Goal: Find specific page/section: Find specific page/section

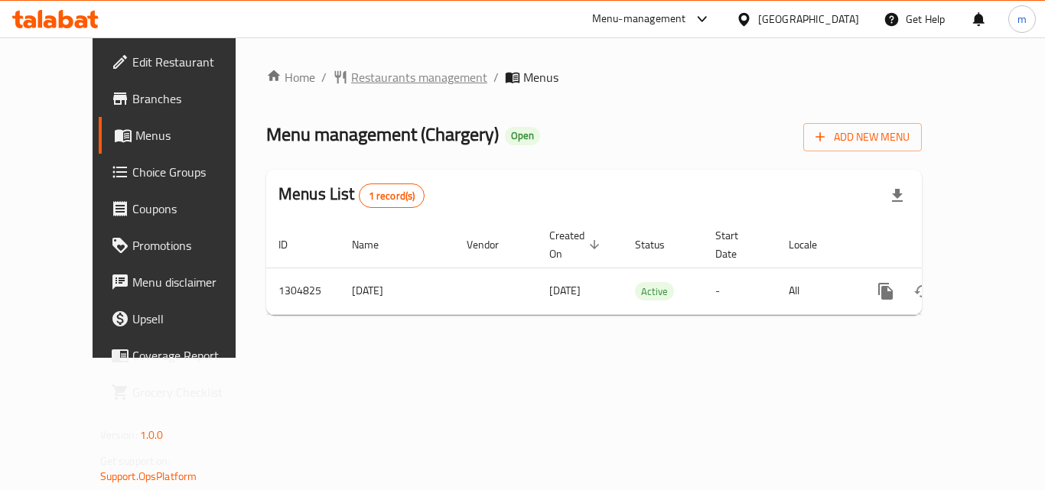
click at [351, 76] on span "Restaurants management" at bounding box center [419, 77] width 136 height 18
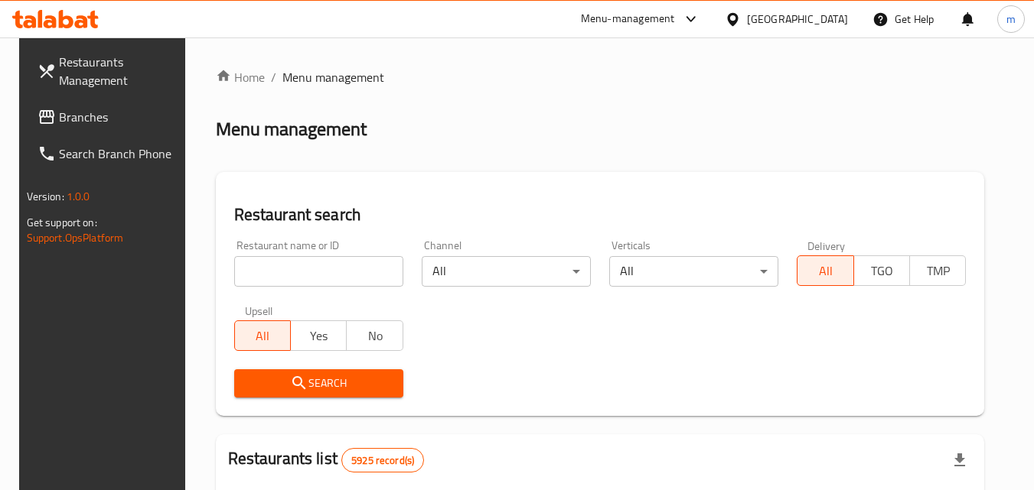
click at [266, 268] on input "search" at bounding box center [318, 271] width 169 height 31
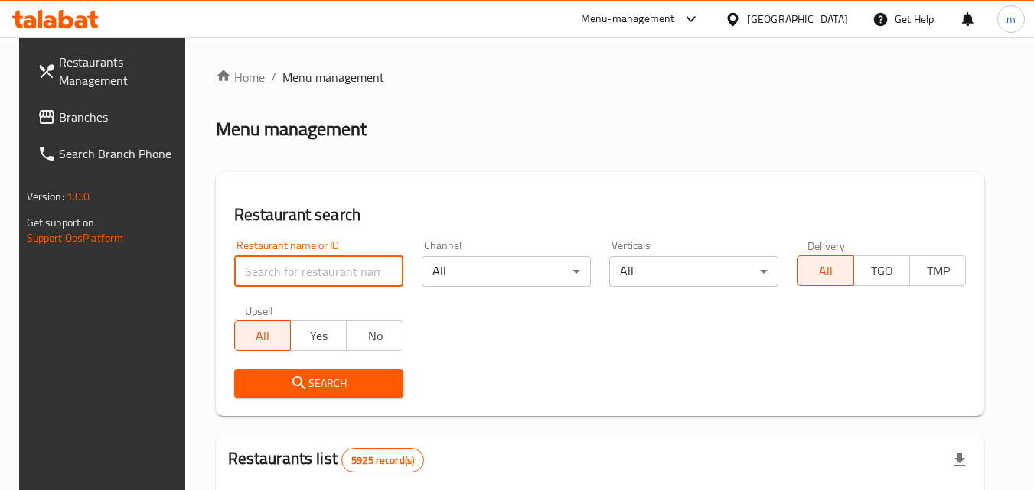
paste input "692727"
type input "692727"
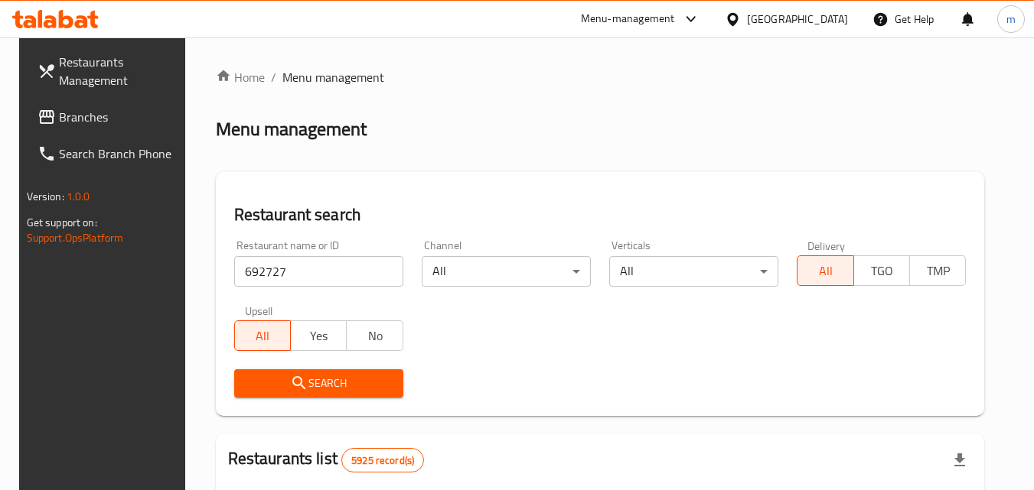
click at [290, 376] on icon "submit" at bounding box center [299, 383] width 18 height 18
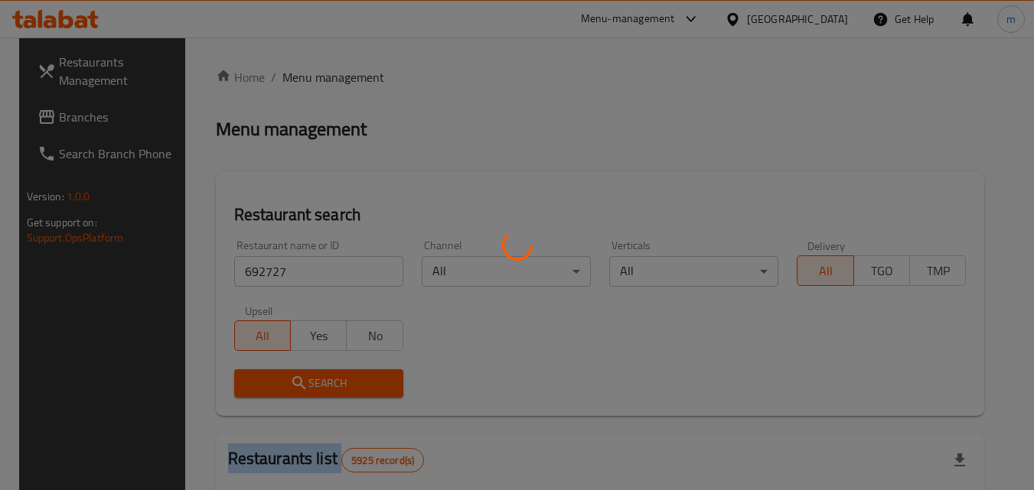
click at [288, 376] on div at bounding box center [517, 245] width 1034 height 490
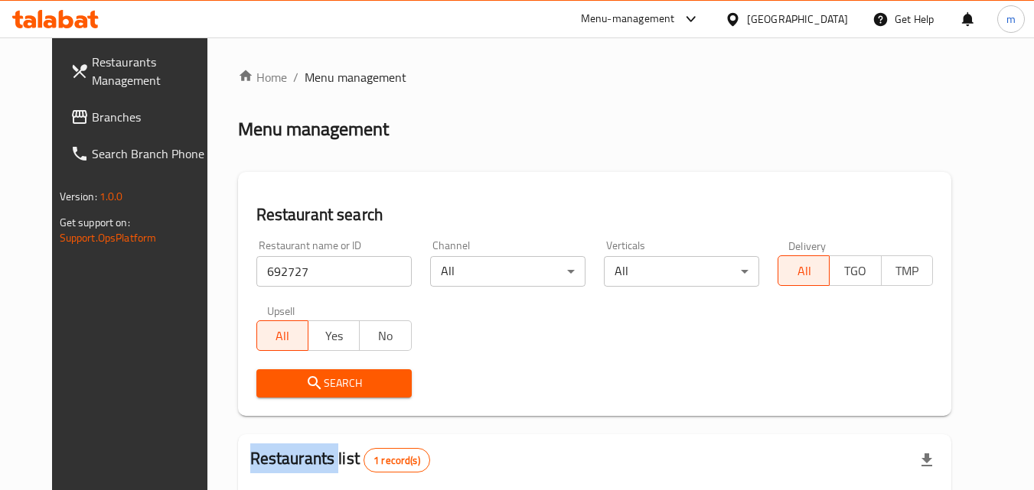
click at [288, 376] on div "Home / Menu management Menu management Restaurant search Restaurant name or ID …" at bounding box center [594, 360] width 713 height 584
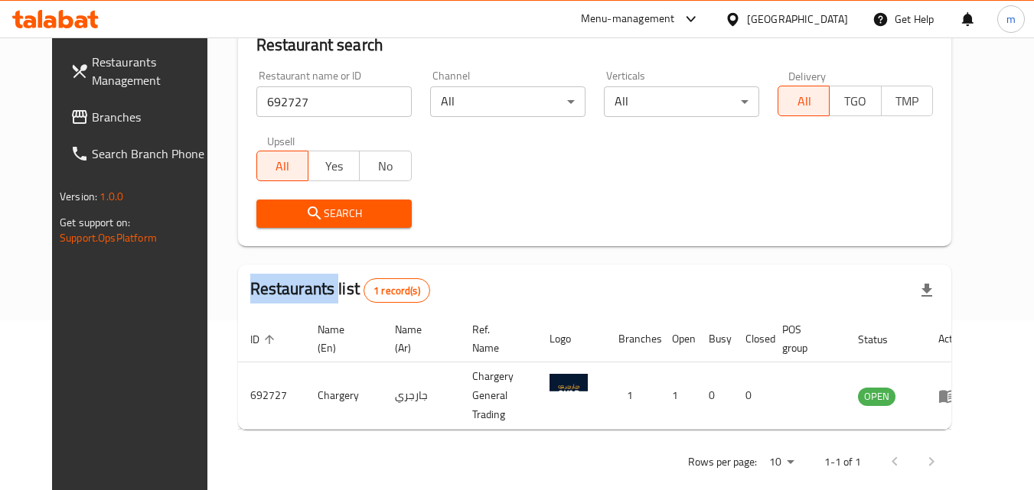
scroll to position [179, 0]
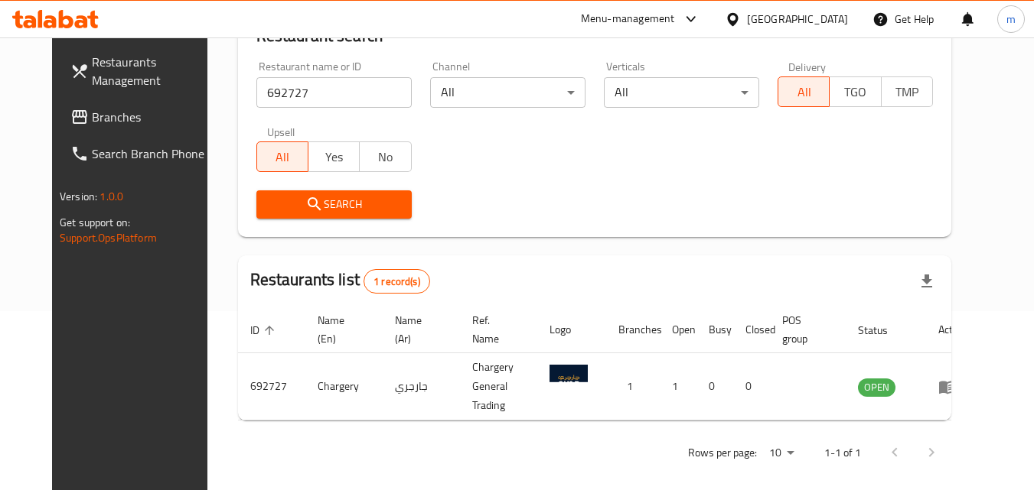
click at [819, 28] on div "[GEOGRAPHIC_DATA]" at bounding box center [797, 19] width 101 height 17
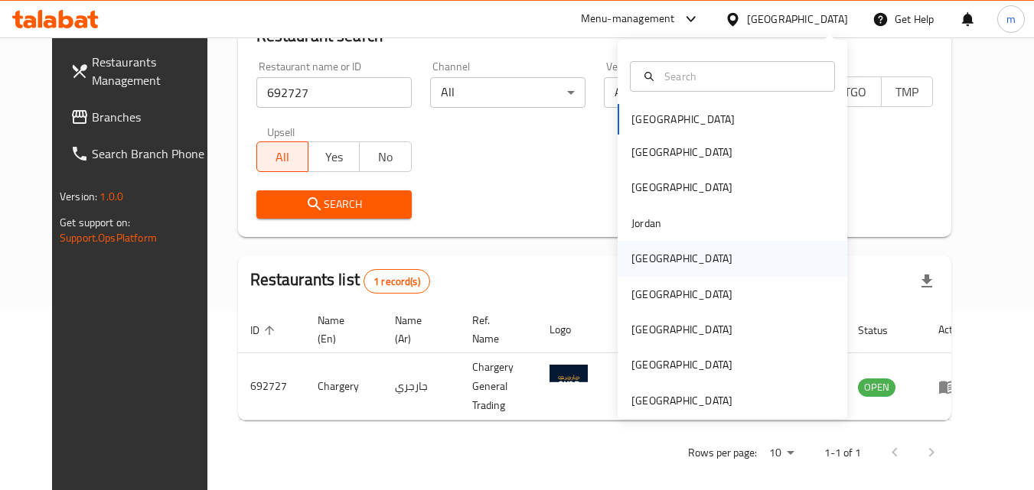
click at [723, 257] on div "[GEOGRAPHIC_DATA]" at bounding box center [732, 258] width 230 height 35
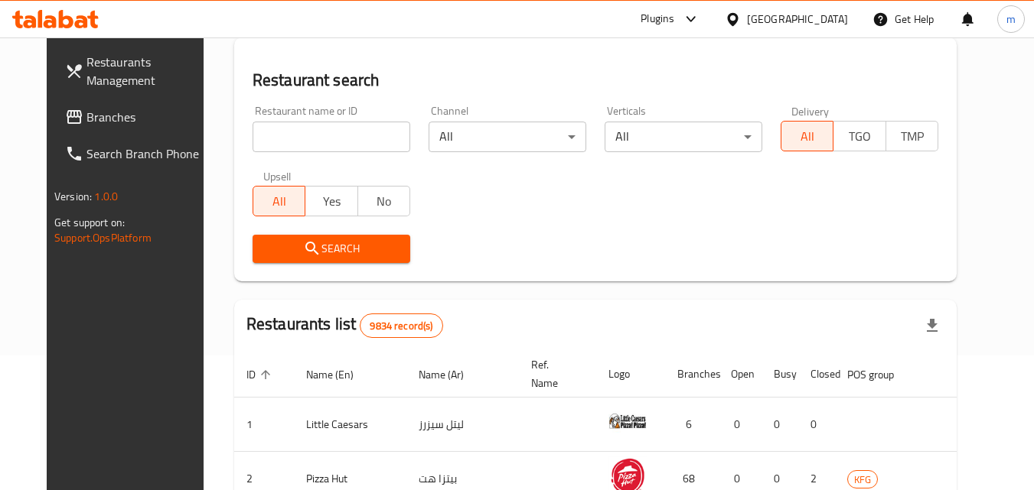
scroll to position [179, 0]
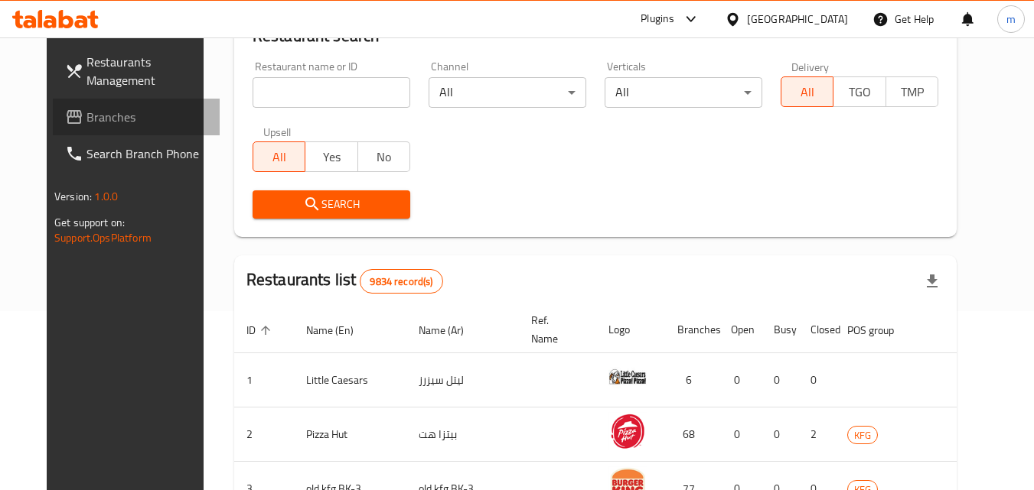
click at [86, 121] on span "Branches" at bounding box center [146, 117] width 121 height 18
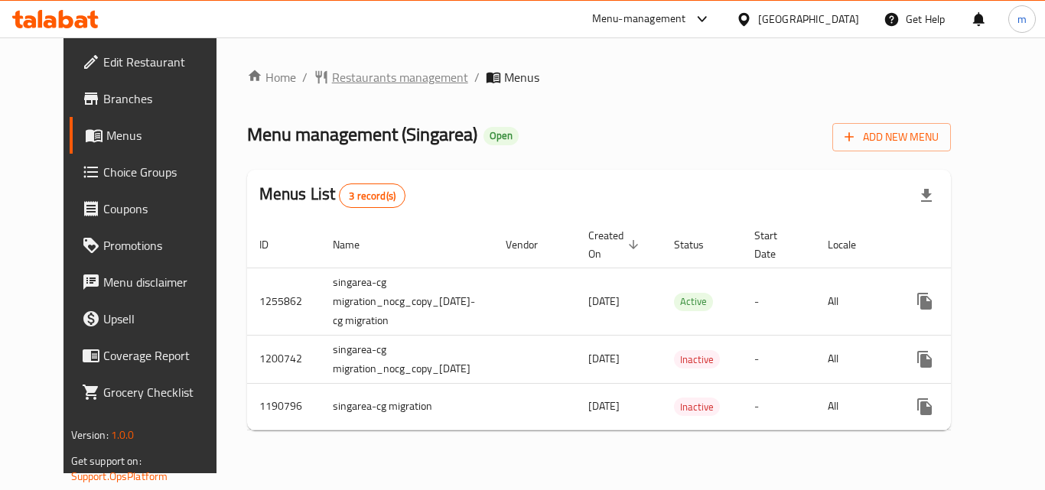
click at [377, 72] on span "Restaurants management" at bounding box center [400, 77] width 136 height 18
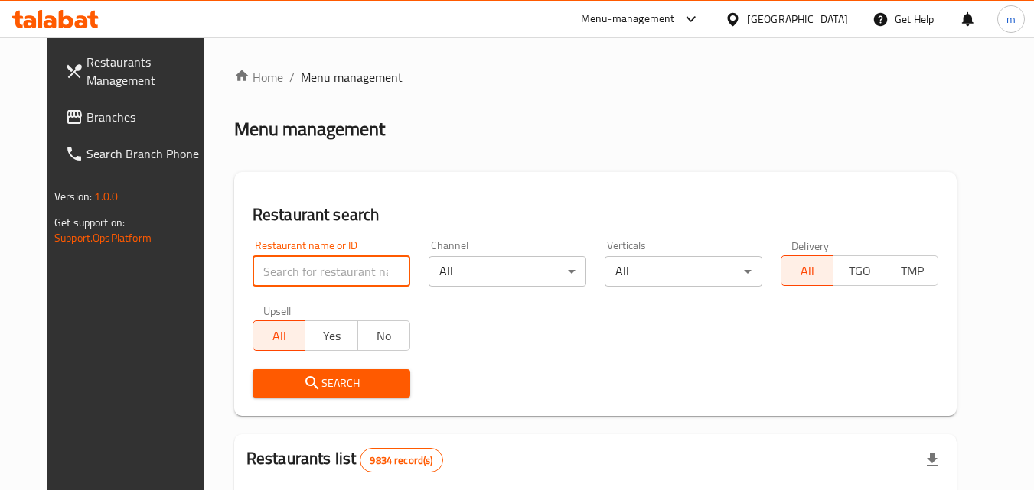
click at [308, 272] on input "search" at bounding box center [332, 271] width 158 height 31
paste input "623221"
type input "623221"
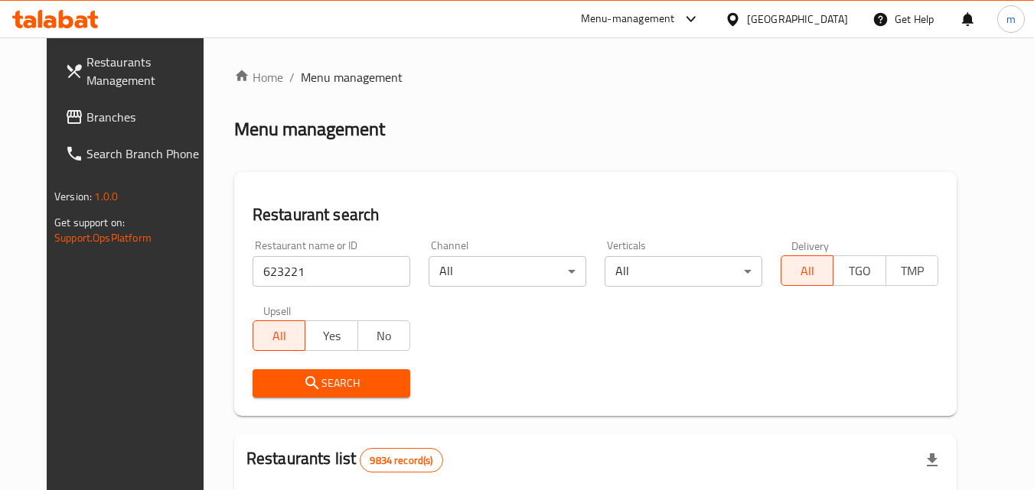
click at [300, 383] on span "Search" at bounding box center [331, 383] width 133 height 19
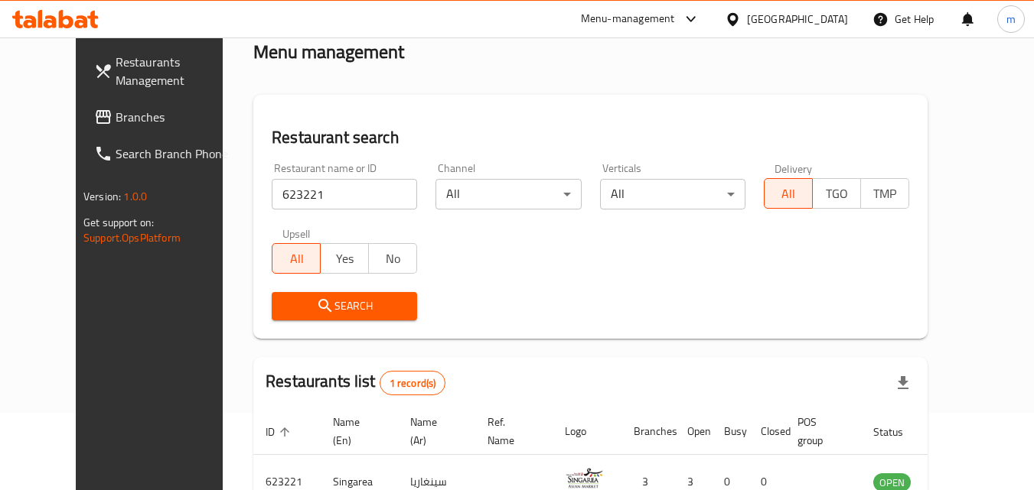
scroll to position [179, 0]
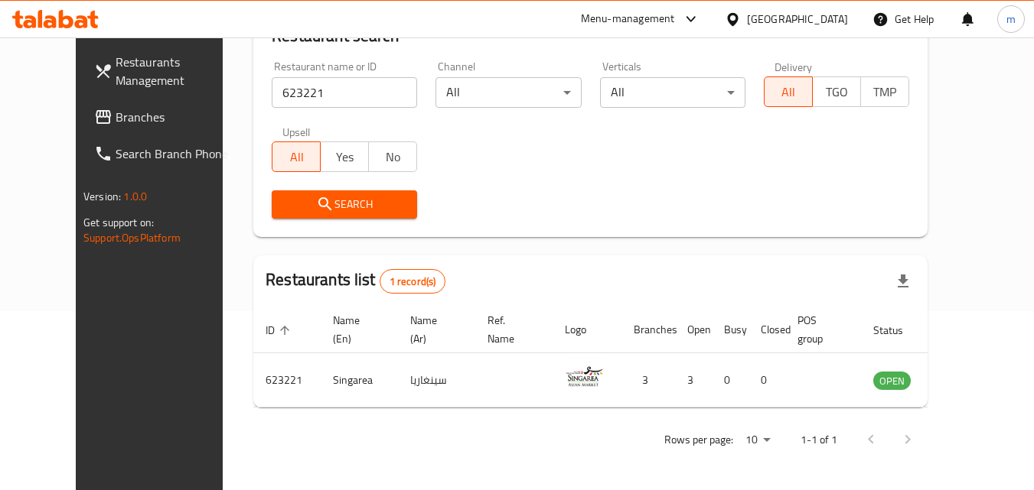
drag, startPoint x: 821, startPoint y: 7, endPoint x: 825, endPoint y: 24, distance: 18.0
click at [822, 20] on div "[GEOGRAPHIC_DATA]" at bounding box center [786, 19] width 148 height 37
drag, startPoint x: 825, startPoint y: 24, endPoint x: 834, endPoint y: 21, distance: 9.9
click at [834, 21] on div "[GEOGRAPHIC_DATA]" at bounding box center [797, 19] width 101 height 17
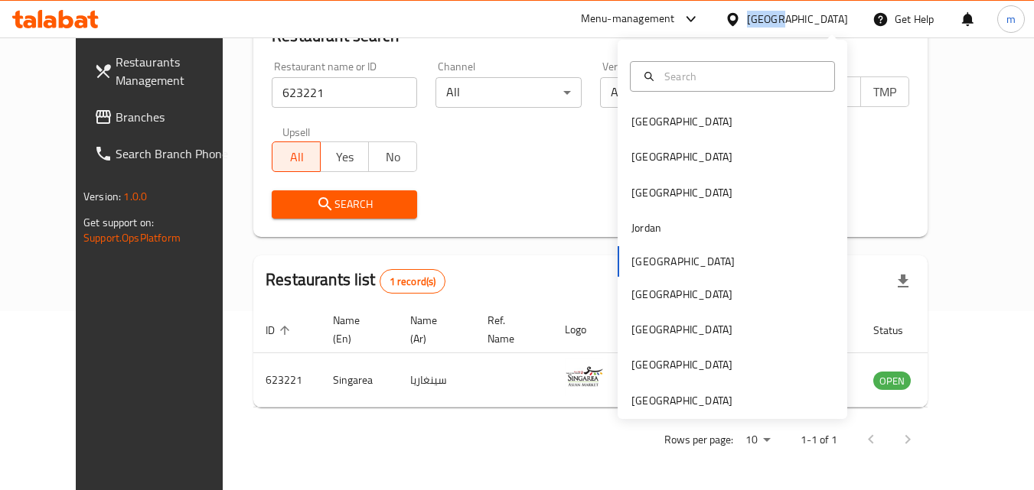
click at [834, 21] on div "[GEOGRAPHIC_DATA]" at bounding box center [797, 19] width 101 height 17
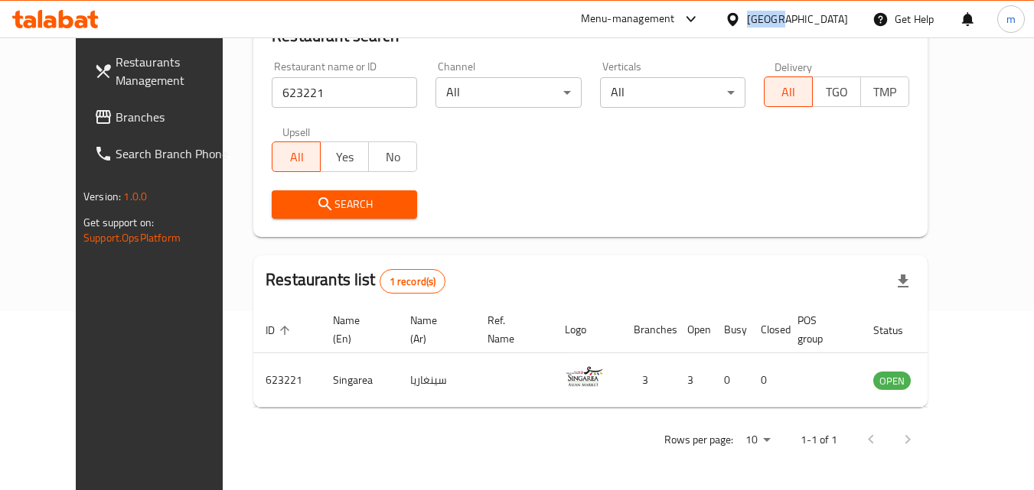
click at [833, 21] on div "[GEOGRAPHIC_DATA]" at bounding box center [797, 19] width 101 height 17
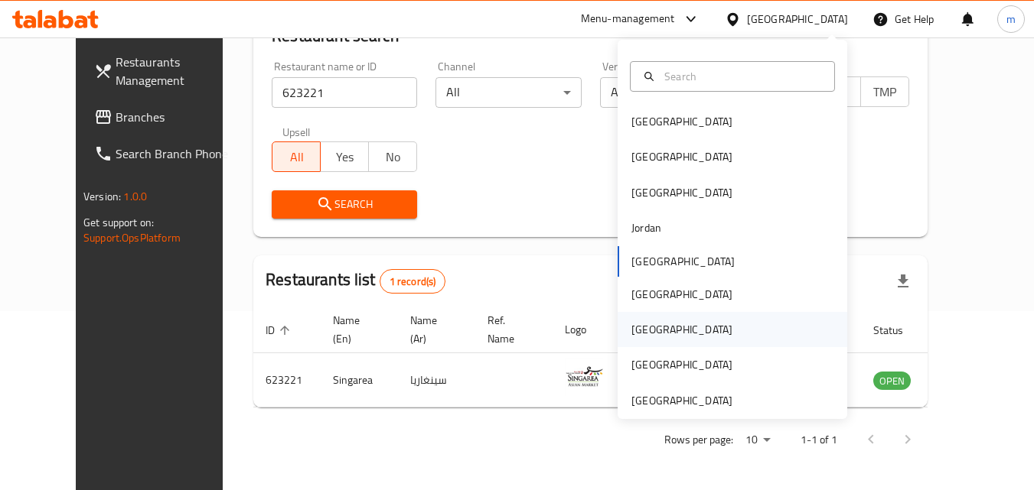
click at [780, 321] on div "[GEOGRAPHIC_DATA]" at bounding box center [732, 329] width 230 height 35
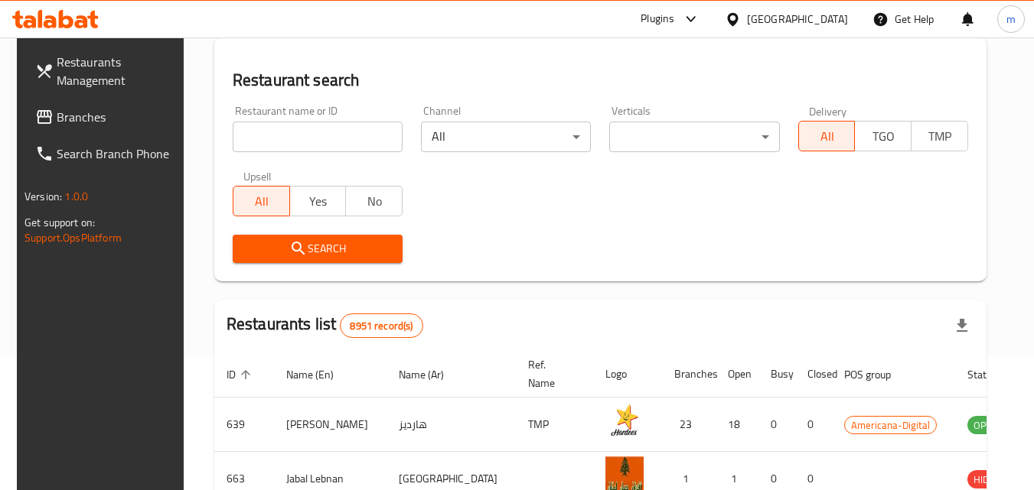
scroll to position [179, 0]
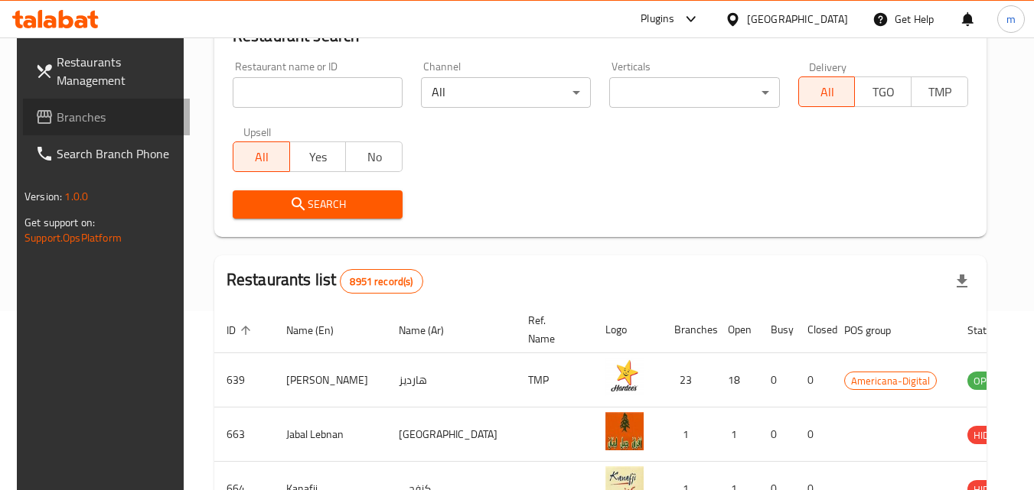
click at [89, 121] on span "Branches" at bounding box center [117, 117] width 121 height 18
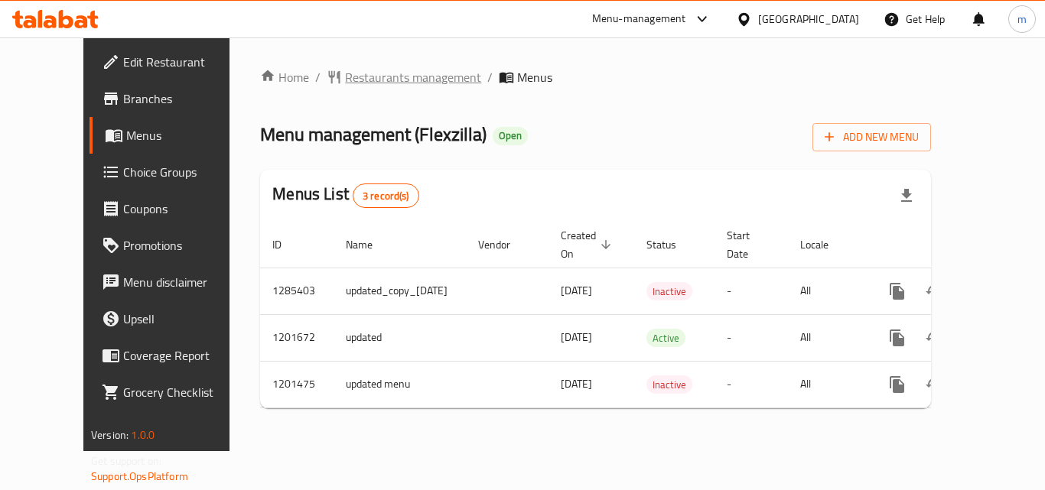
click at [378, 76] on span "Restaurants management" at bounding box center [413, 77] width 136 height 18
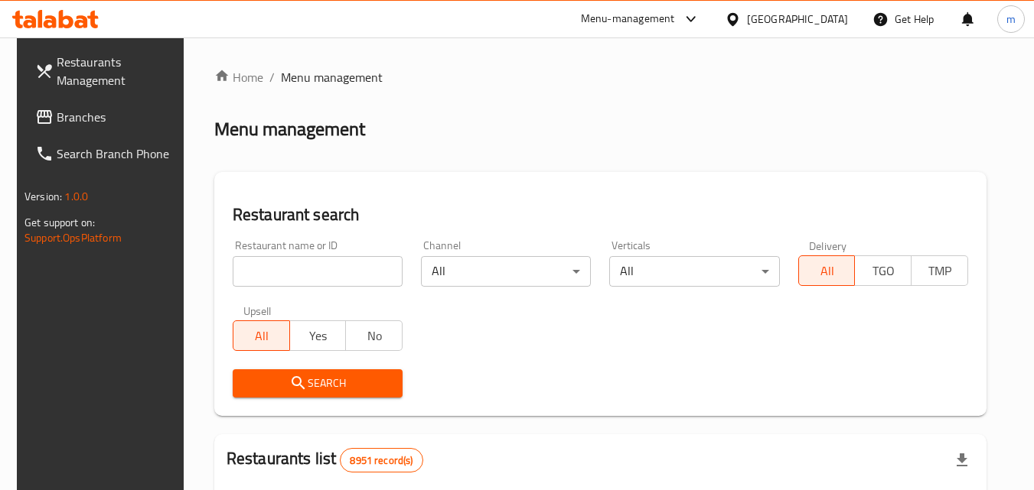
click at [278, 268] on input "search" at bounding box center [318, 271] width 170 height 31
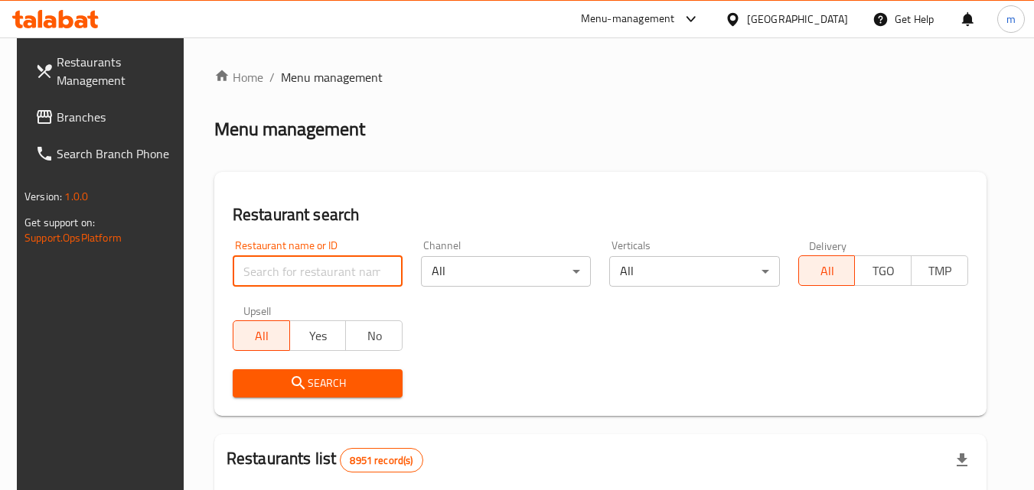
paste input "668704"
type input "668704"
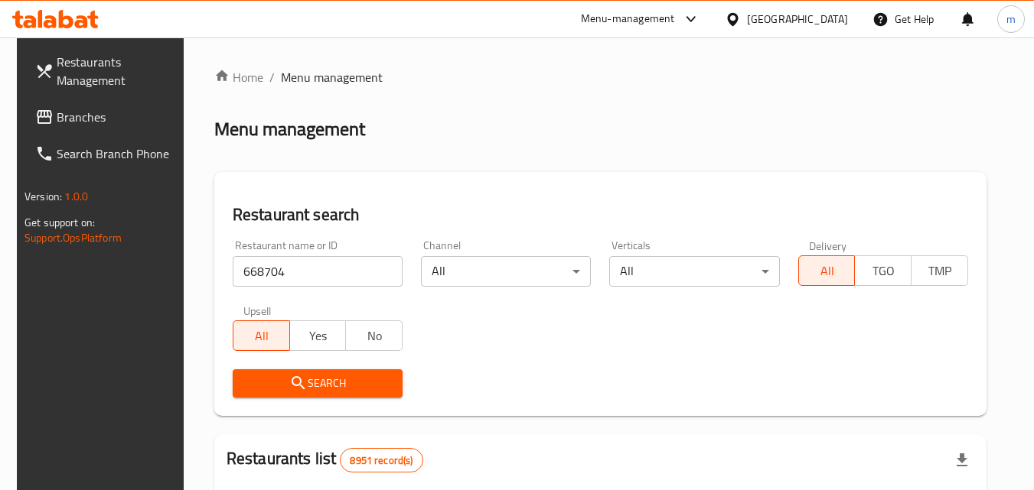
drag, startPoint x: 294, startPoint y: 390, endPoint x: 294, endPoint y: 380, distance: 9.9
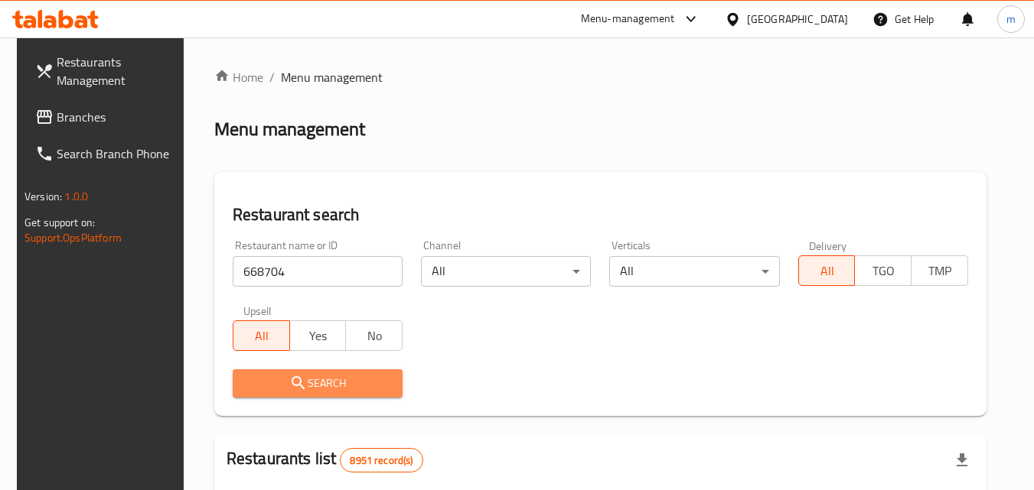
click at [294, 380] on icon "submit" at bounding box center [298, 383] width 18 height 18
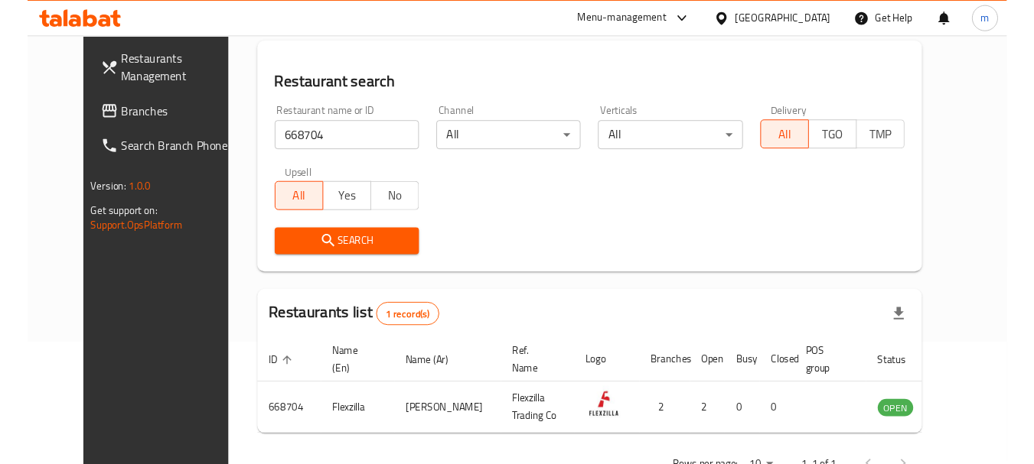
scroll to position [103, 0]
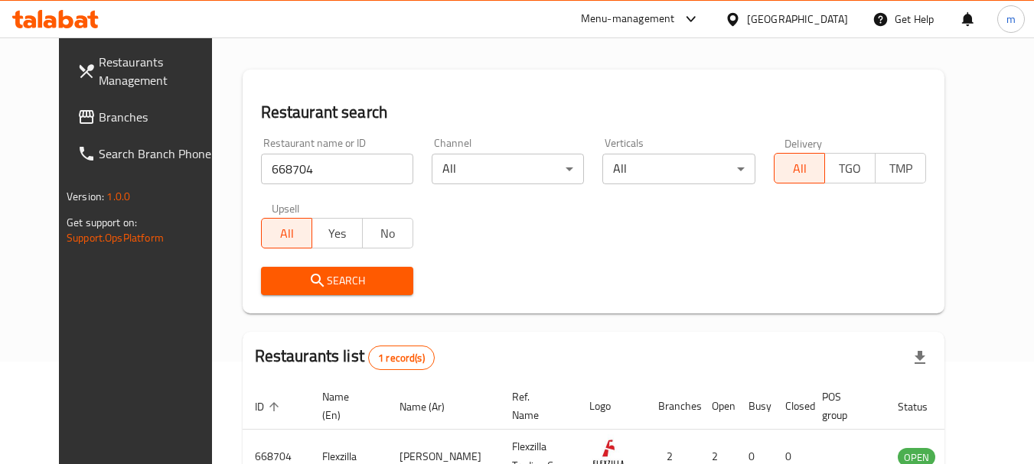
click at [741, 19] on icon at bounding box center [733, 19] width 16 height 16
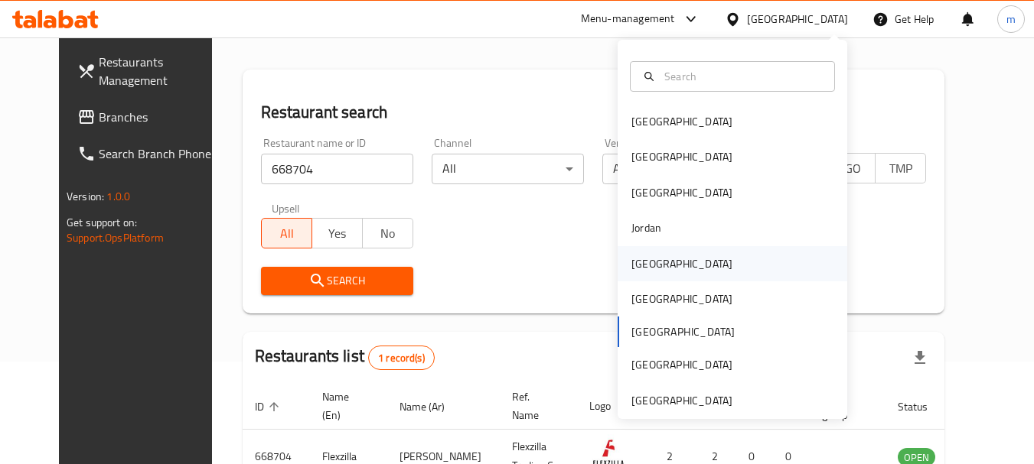
click at [732, 261] on div "[GEOGRAPHIC_DATA]" at bounding box center [732, 263] width 230 height 35
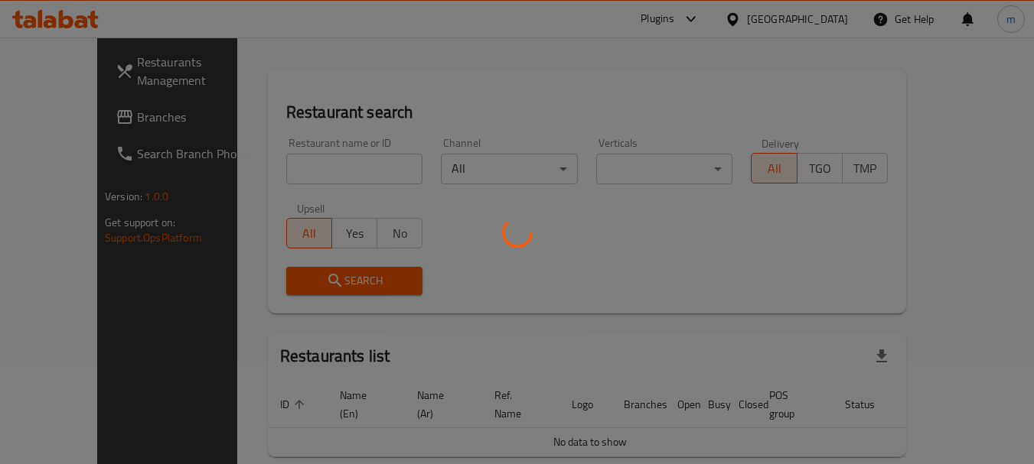
click at [109, 126] on div at bounding box center [517, 232] width 1034 height 464
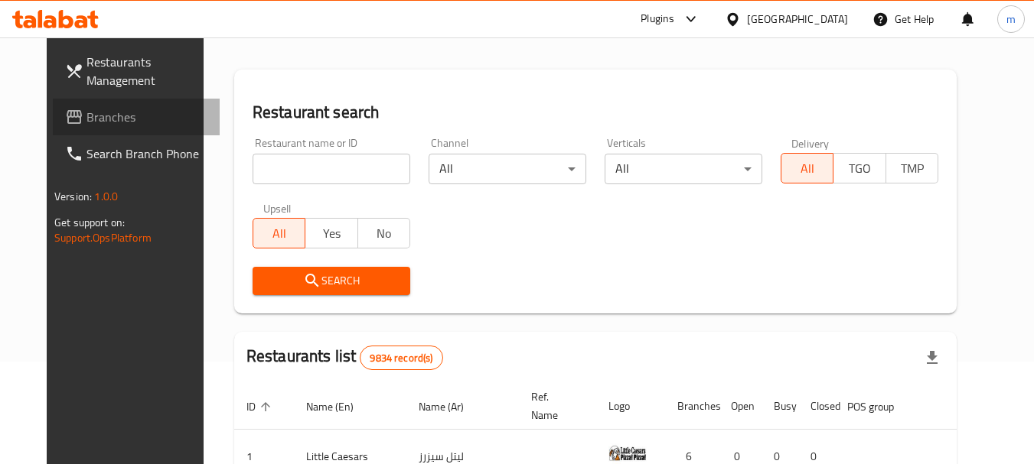
drag, startPoint x: 109, startPoint y: 126, endPoint x: 63, endPoint y: 112, distance: 48.2
click at [86, 112] on span "Branches" at bounding box center [146, 117] width 121 height 18
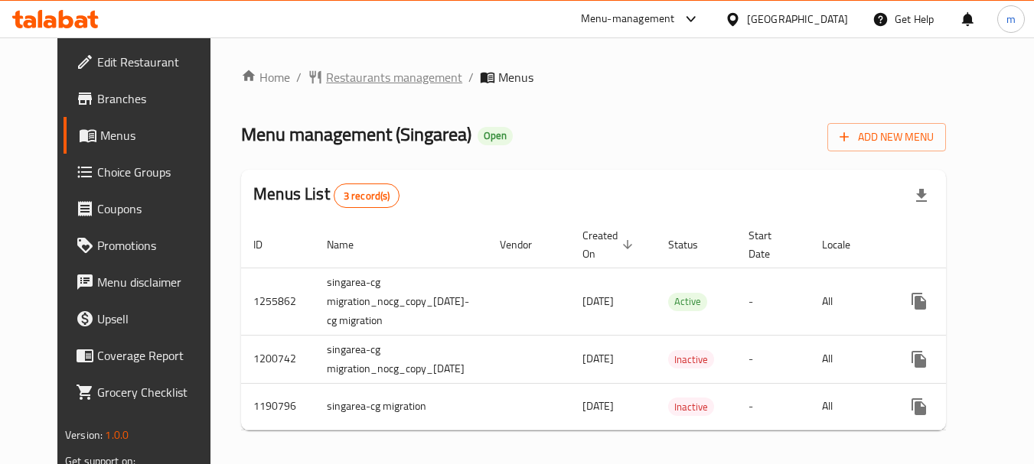
click at [354, 73] on span "Restaurants management" at bounding box center [394, 77] width 136 height 18
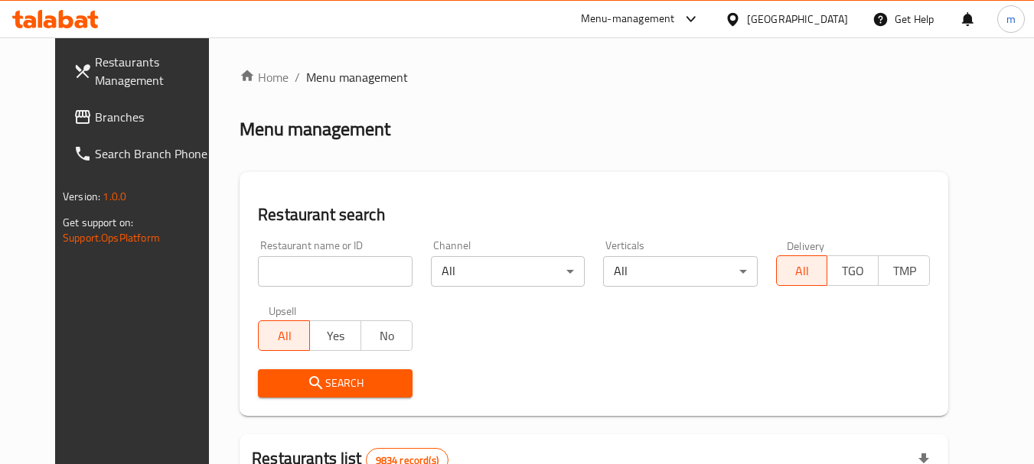
click at [258, 271] on input "search" at bounding box center [335, 271] width 154 height 31
paste input "623221"
type input "623221"
click at [307, 378] on icon "submit" at bounding box center [316, 383] width 18 height 18
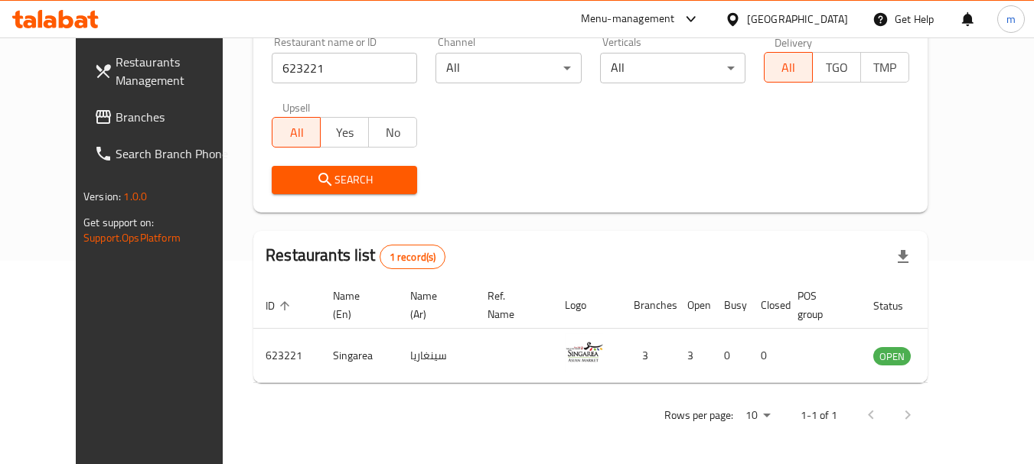
scroll to position [205, 0]
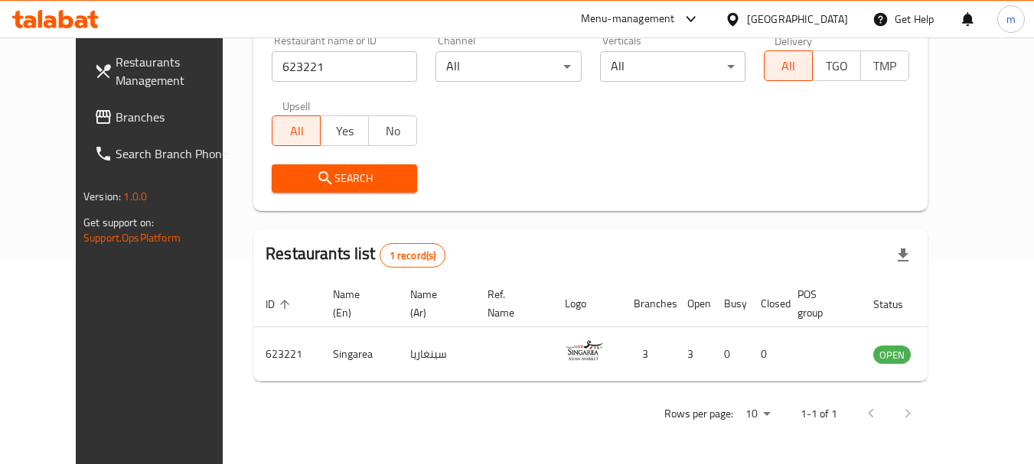
click at [817, 29] on div "[GEOGRAPHIC_DATA]" at bounding box center [786, 19] width 148 height 37
click at [819, 24] on div "[GEOGRAPHIC_DATA]" at bounding box center [797, 19] width 101 height 17
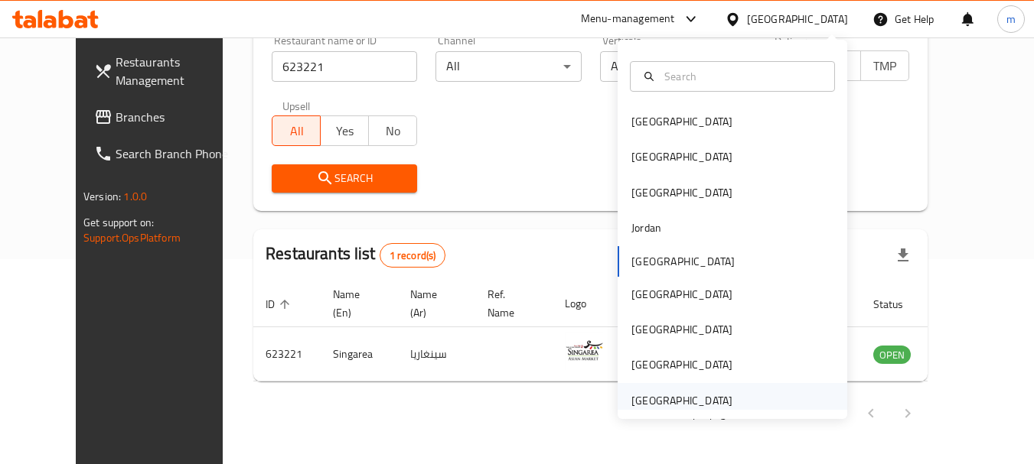
click at [767, 399] on div "[GEOGRAPHIC_DATA]" at bounding box center [732, 400] width 230 height 35
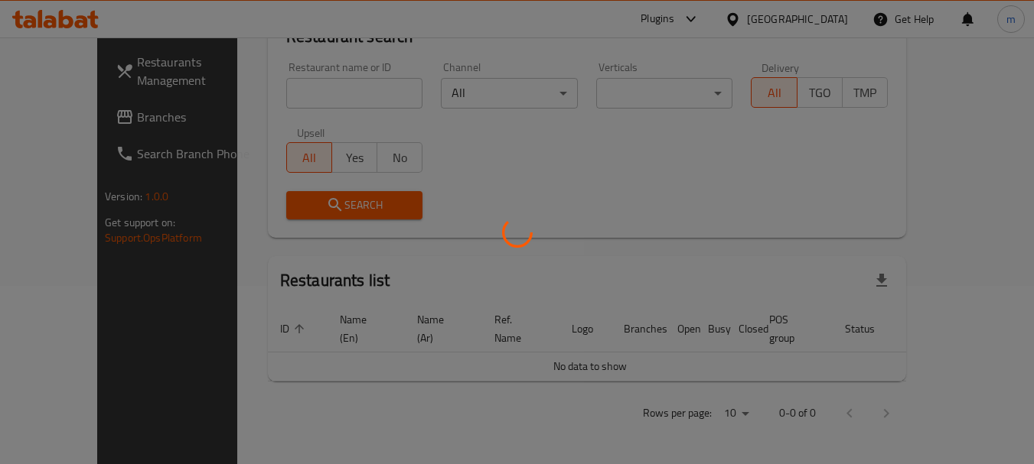
scroll to position [161, 0]
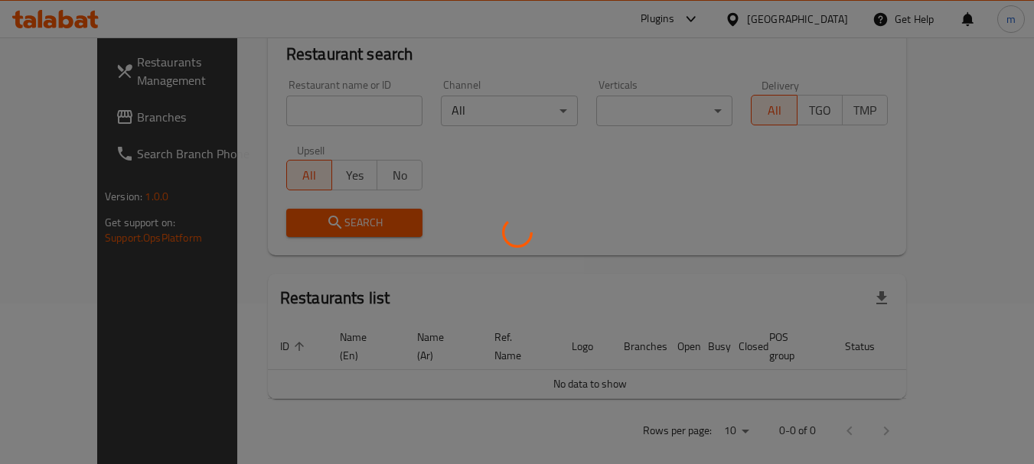
click at [88, 112] on div at bounding box center [517, 232] width 1034 height 464
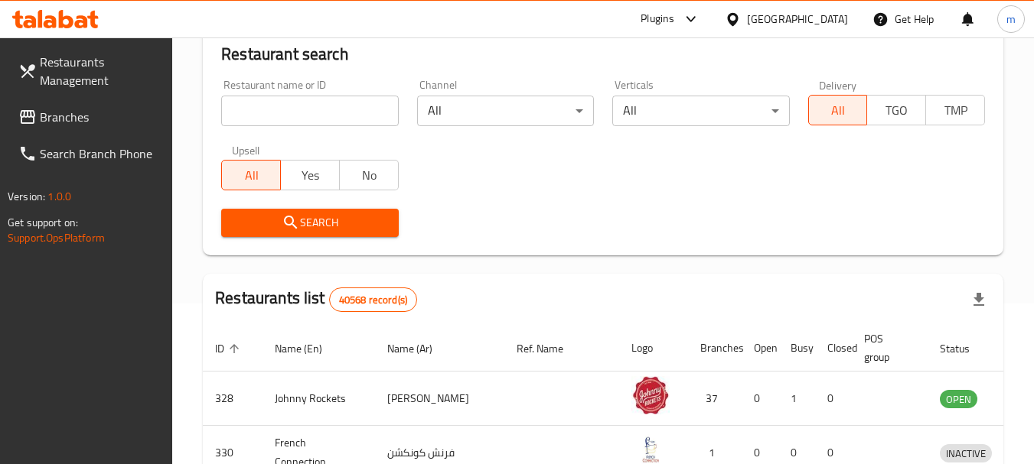
scroll to position [205, 0]
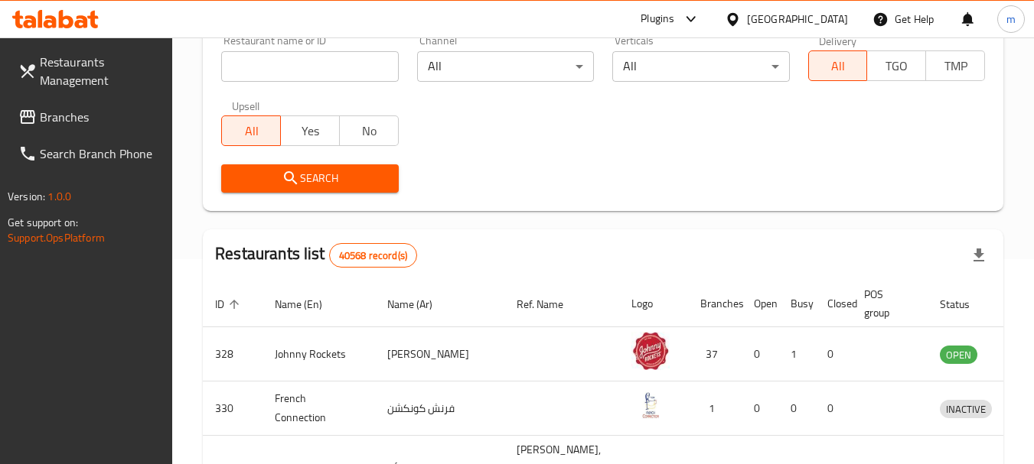
click at [86, 123] on span "Branches" at bounding box center [100, 117] width 121 height 18
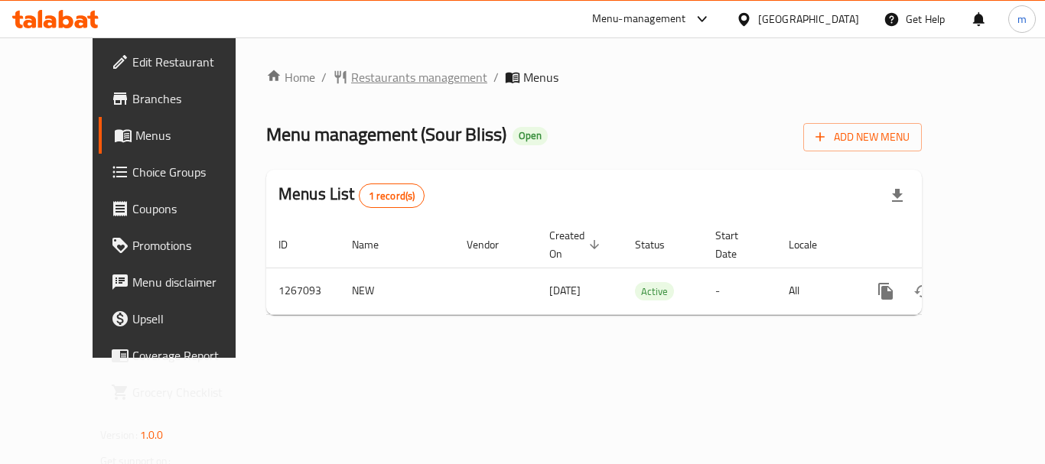
click at [383, 78] on span "Restaurants management" at bounding box center [419, 77] width 136 height 18
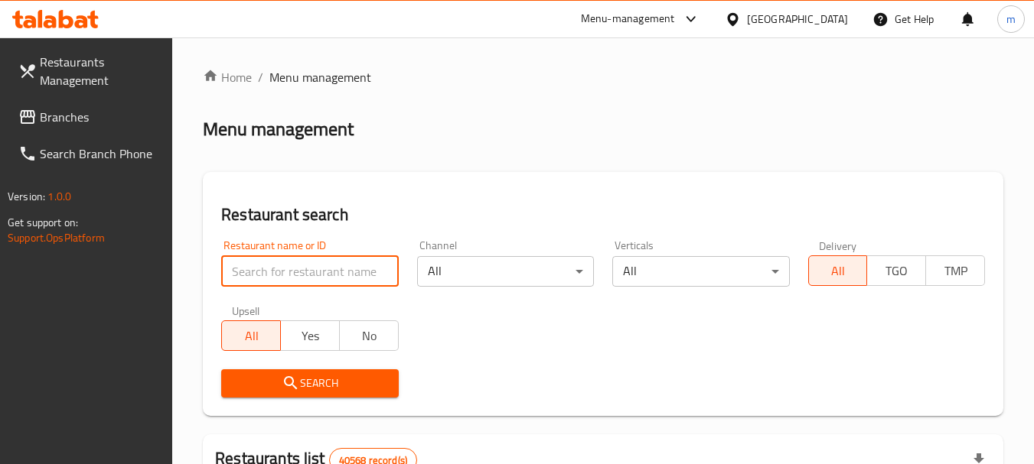
click at [291, 266] on input "search" at bounding box center [309, 271] width 177 height 31
paste input "687576"
type input "687576"
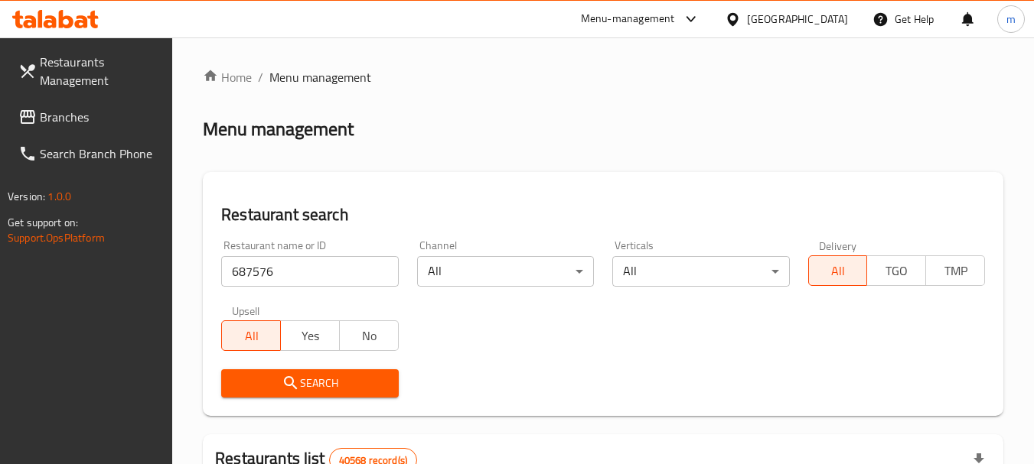
click at [298, 373] on button "Search" at bounding box center [309, 384] width 177 height 28
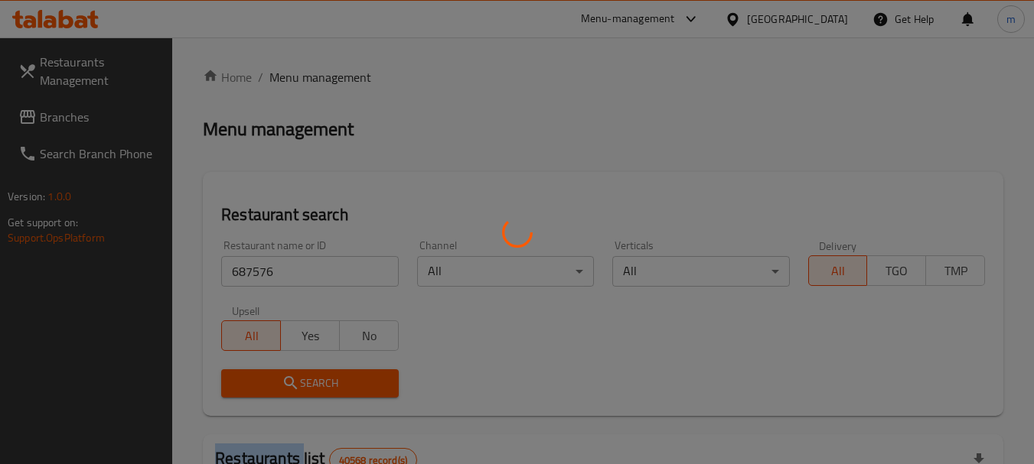
click at [298, 373] on div at bounding box center [517, 232] width 1034 height 464
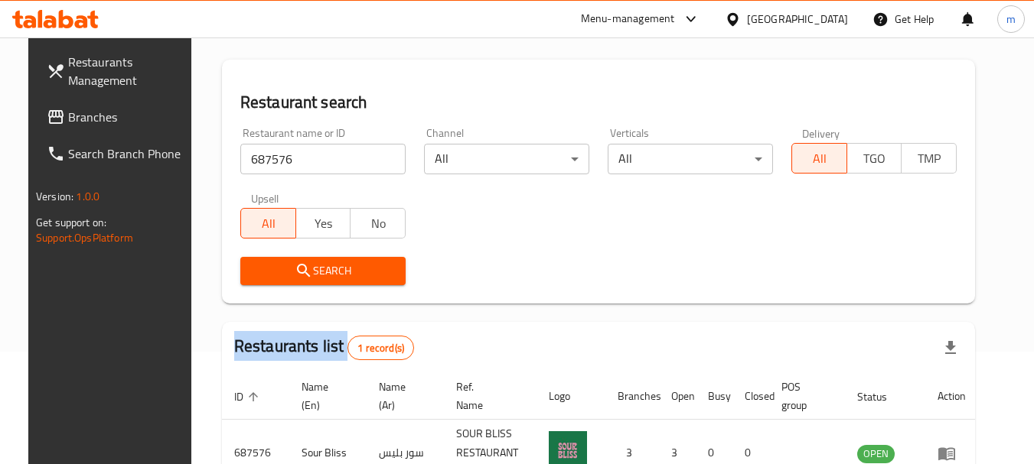
scroll to position [153, 0]
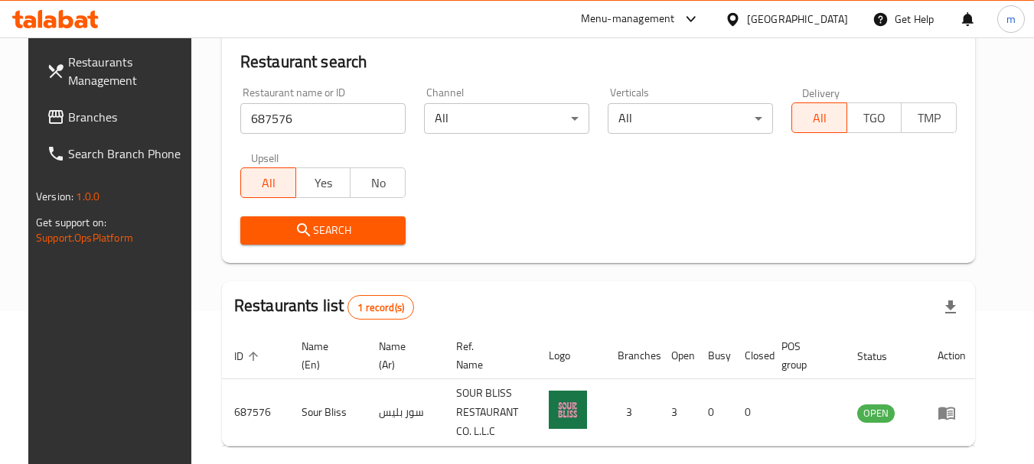
click at [780, 15] on div "[GEOGRAPHIC_DATA]" at bounding box center [797, 19] width 101 height 17
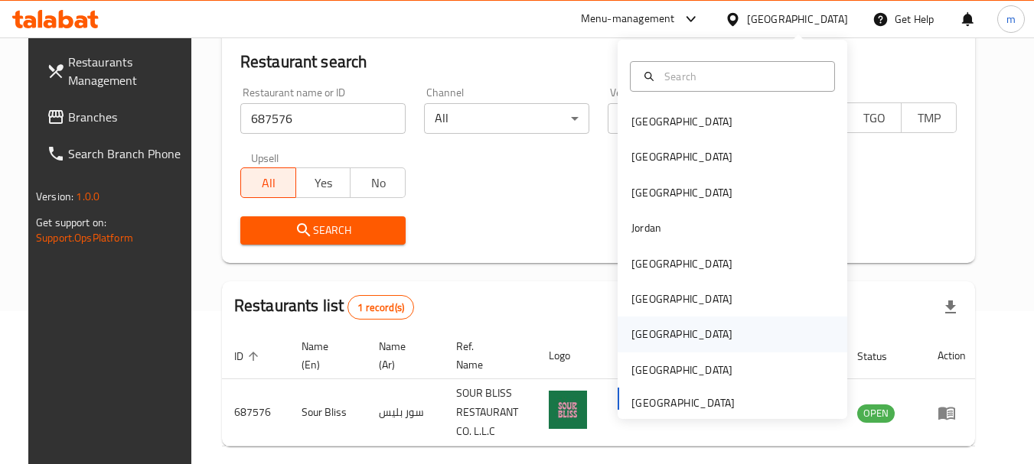
click at [717, 331] on div "[GEOGRAPHIC_DATA]" at bounding box center [732, 334] width 230 height 35
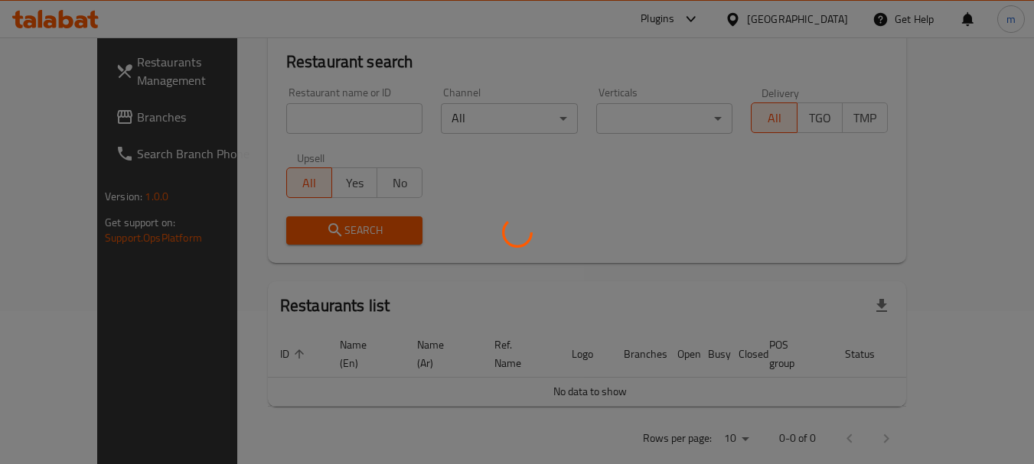
click at [59, 115] on div at bounding box center [517, 232] width 1034 height 464
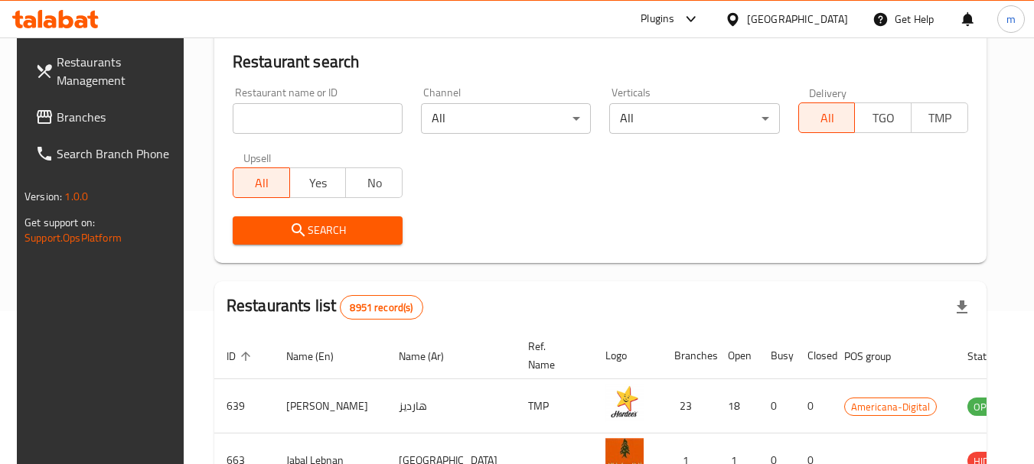
click at [59, 115] on span "Branches" at bounding box center [117, 117] width 121 height 18
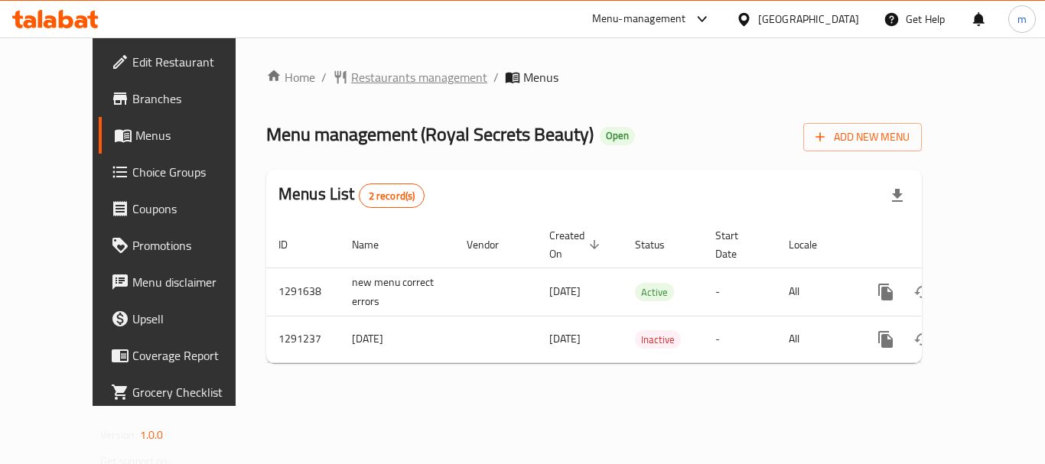
click at [380, 77] on span "Restaurants management" at bounding box center [419, 77] width 136 height 18
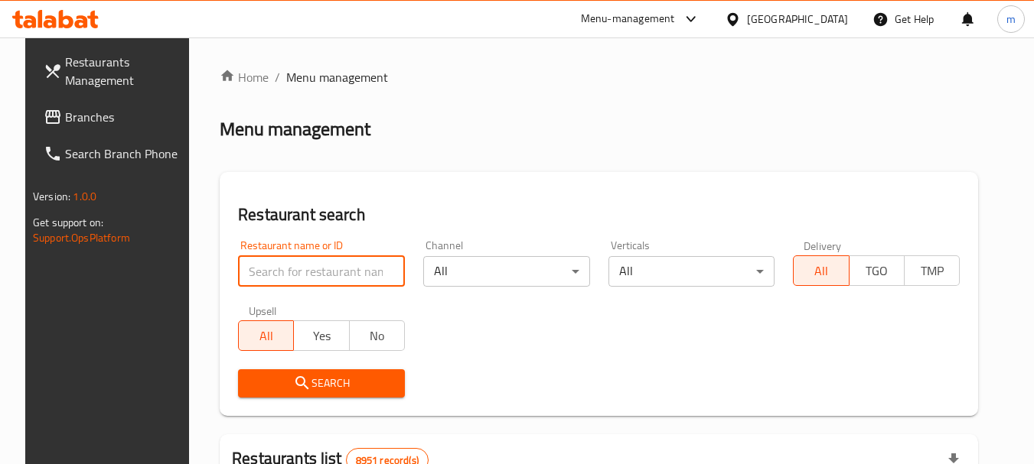
click at [292, 260] on input "search" at bounding box center [321, 271] width 167 height 31
paste input "698502"
type input "698502"
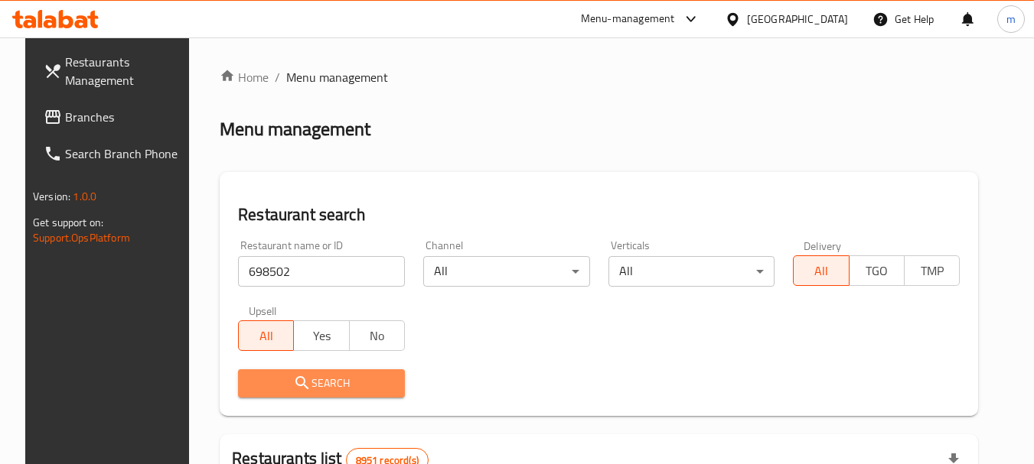
click at [307, 379] on span "Search" at bounding box center [321, 383] width 142 height 19
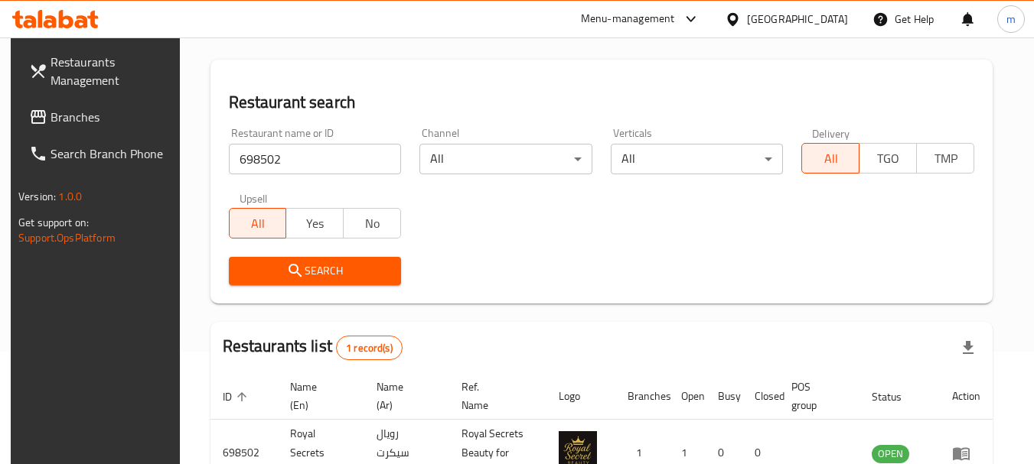
scroll to position [218, 0]
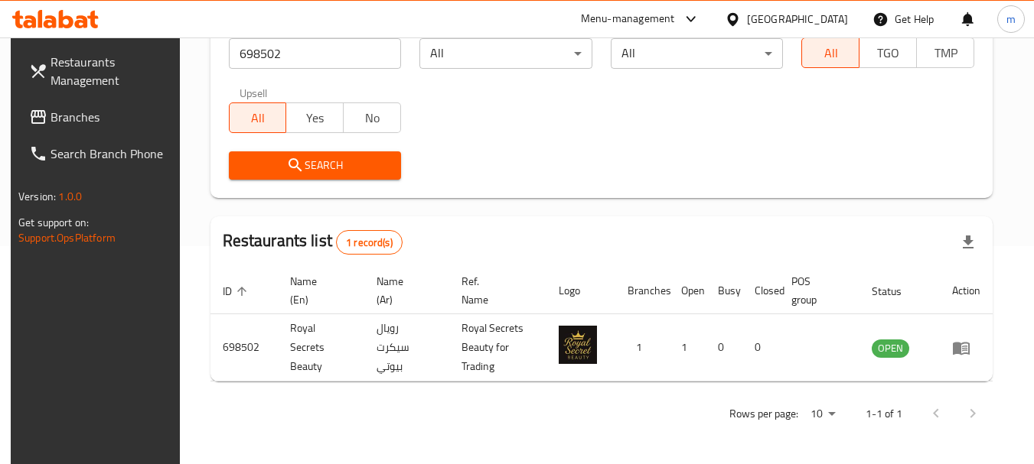
click at [839, 21] on div "[GEOGRAPHIC_DATA]" at bounding box center [797, 19] width 101 height 17
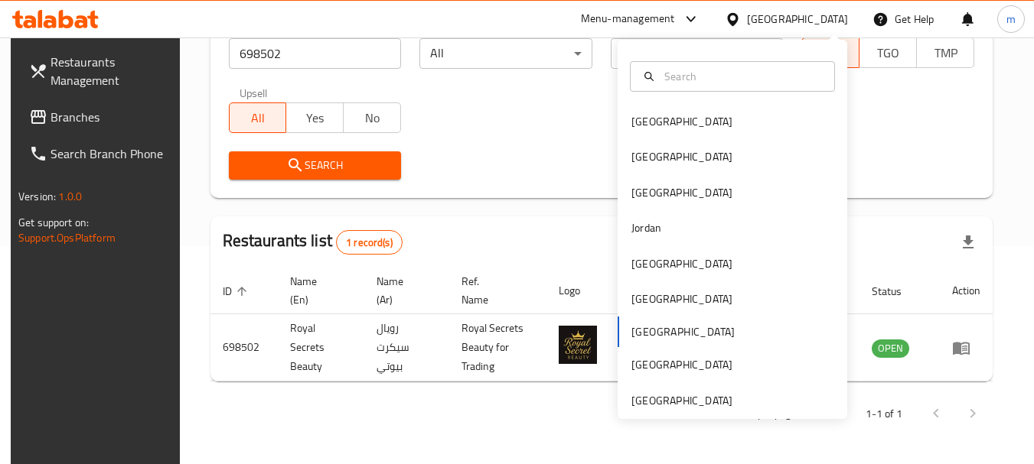
click at [776, 412] on div "Bahrain Egypt Iraq Jordan Kuwait Oman Qatar Saudi Arabia United Arab Emirates" at bounding box center [732, 230] width 230 height 380
click at [772, 405] on div "[GEOGRAPHIC_DATA]" at bounding box center [732, 400] width 230 height 35
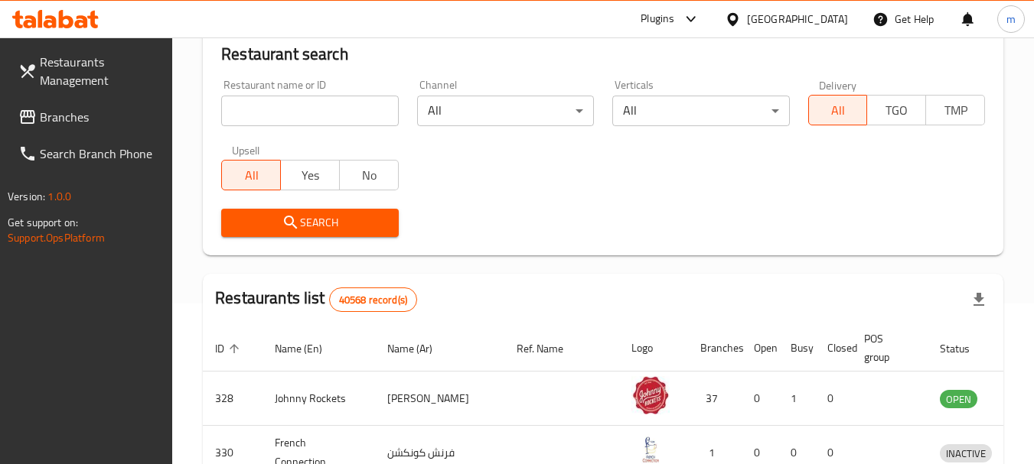
scroll to position [218, 0]
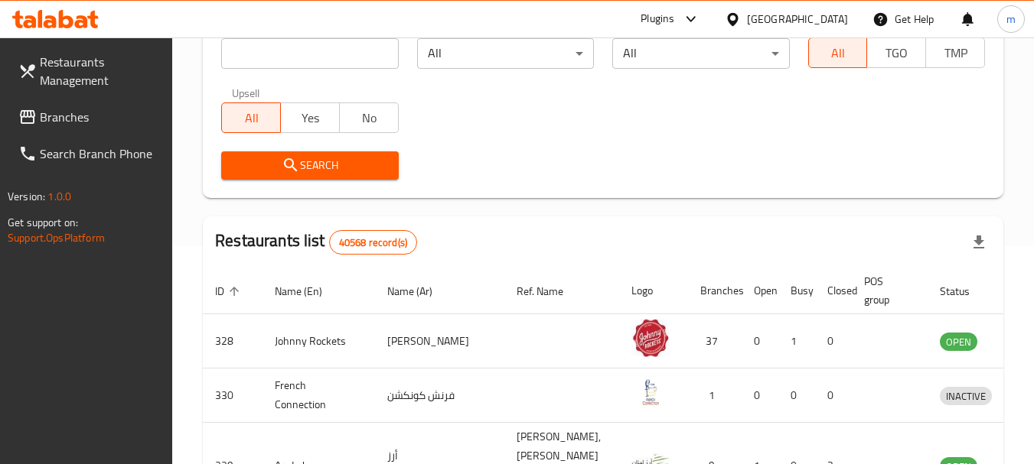
click at [106, 125] on span "Branches" at bounding box center [100, 117] width 121 height 18
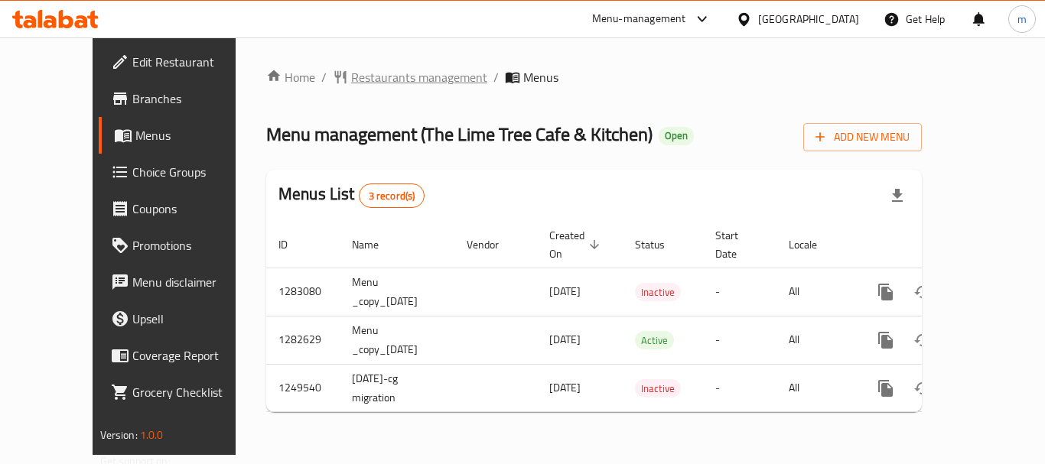
click at [354, 77] on span "Restaurants management" at bounding box center [419, 77] width 136 height 18
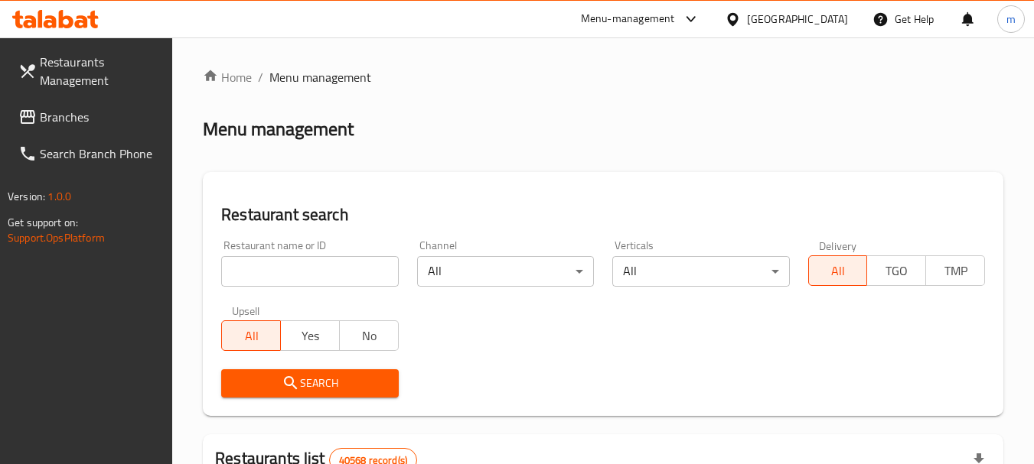
click at [265, 269] on input "search" at bounding box center [309, 271] width 177 height 31
paste input "643670"
type input "643670"
click at [299, 384] on icon "submit" at bounding box center [291, 383] width 18 height 18
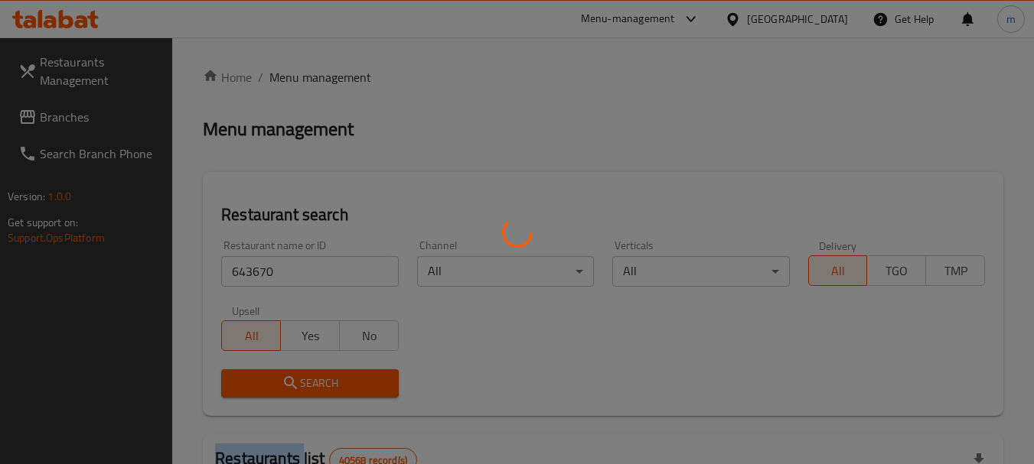
click at [299, 384] on div at bounding box center [517, 232] width 1034 height 464
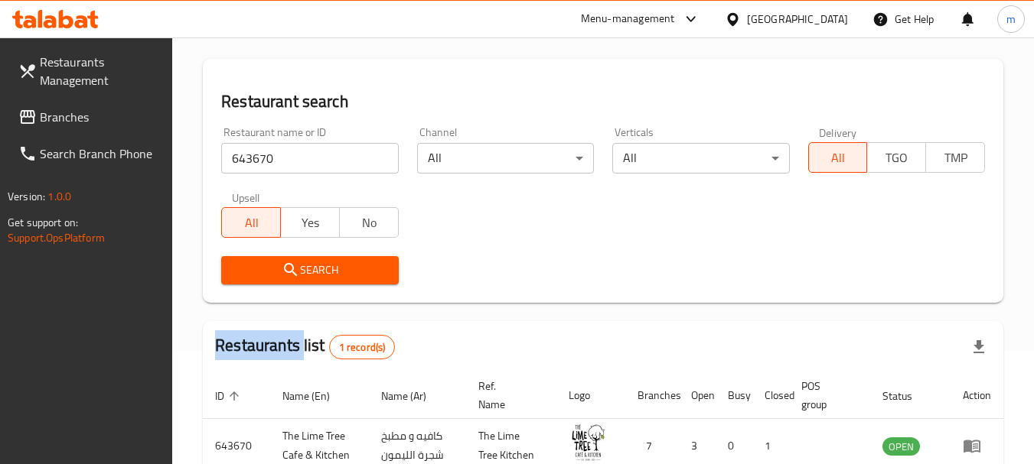
scroll to position [153, 0]
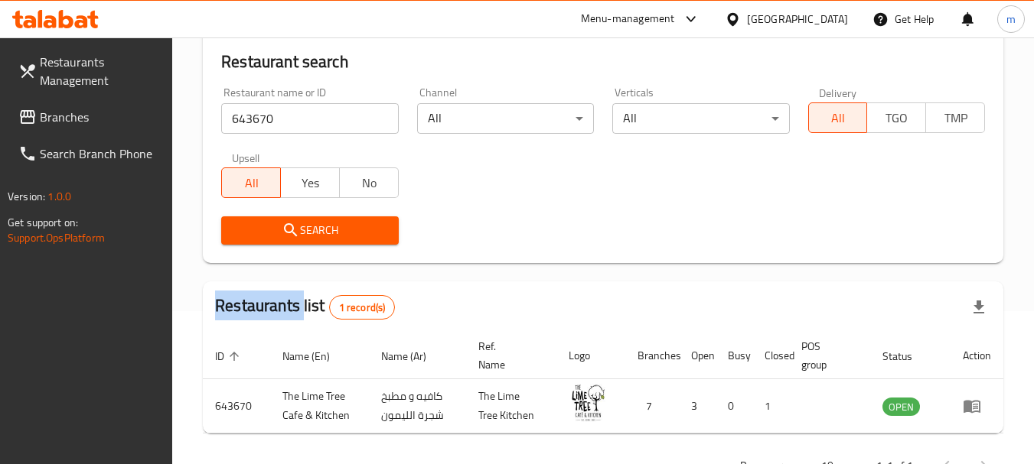
click at [142, 122] on span "Branches" at bounding box center [100, 117] width 121 height 18
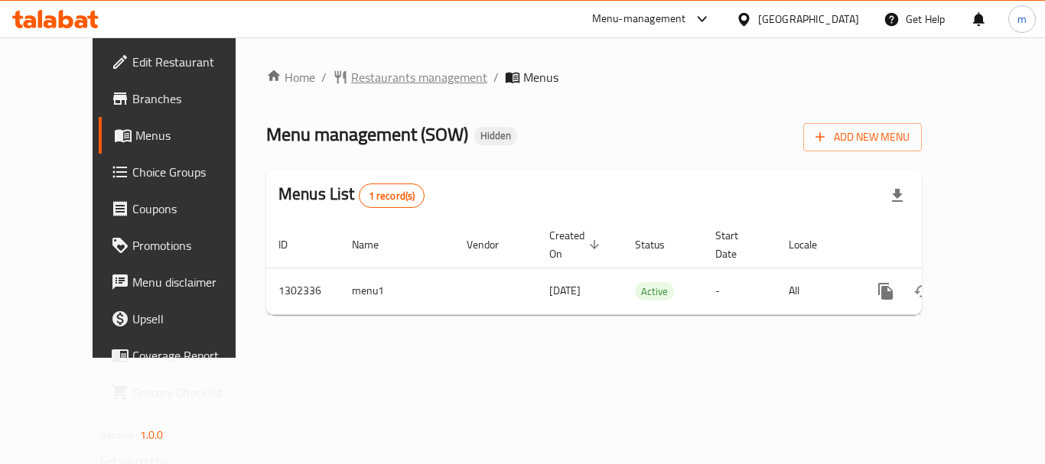
click at [384, 80] on span "Restaurants management" at bounding box center [419, 77] width 136 height 18
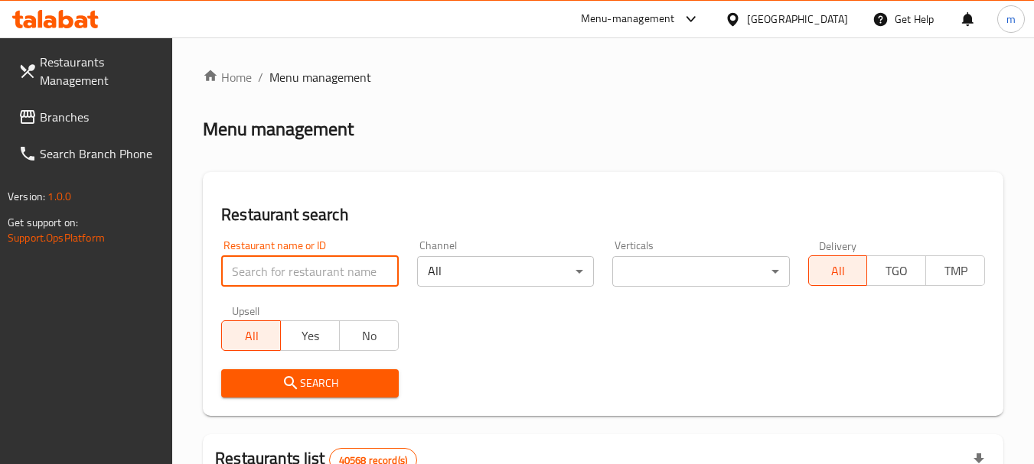
click at [271, 285] on input "search" at bounding box center [309, 271] width 177 height 31
paste input "702335"
type input "702335"
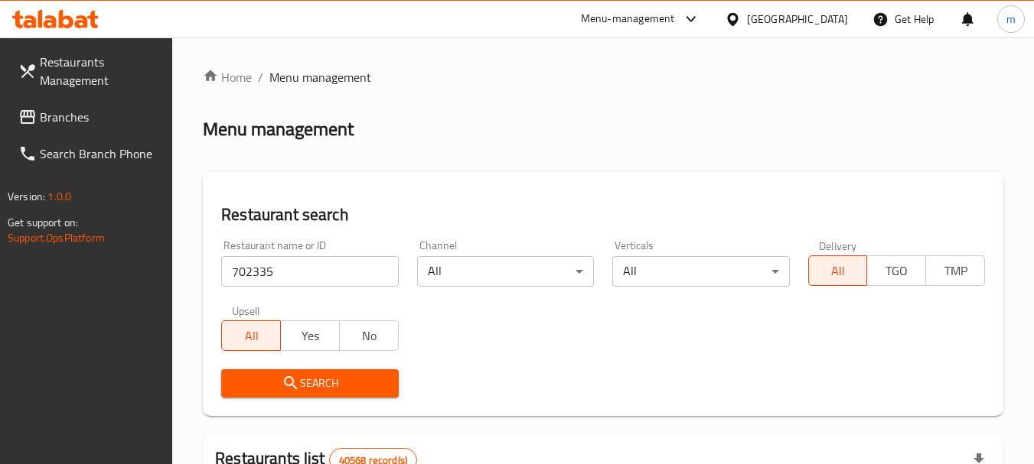
click at [266, 372] on button "Search" at bounding box center [309, 384] width 177 height 28
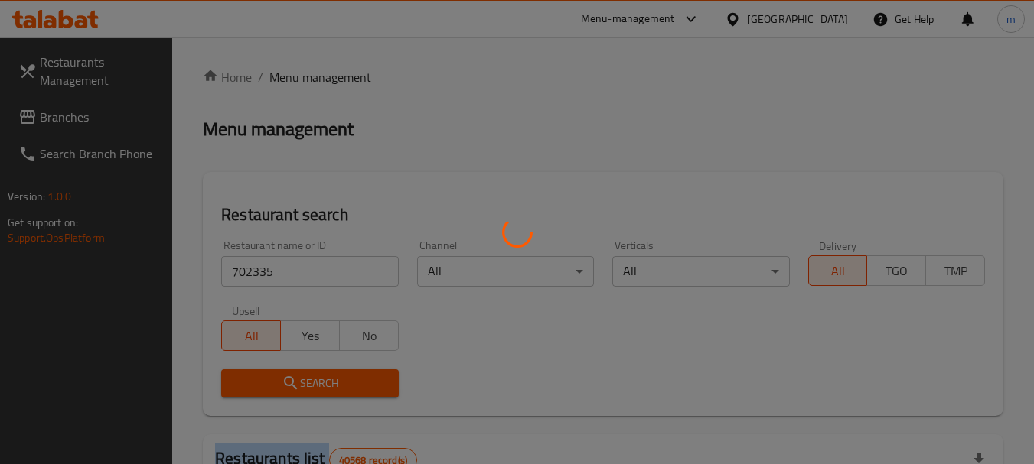
click at [266, 372] on div at bounding box center [517, 232] width 1034 height 464
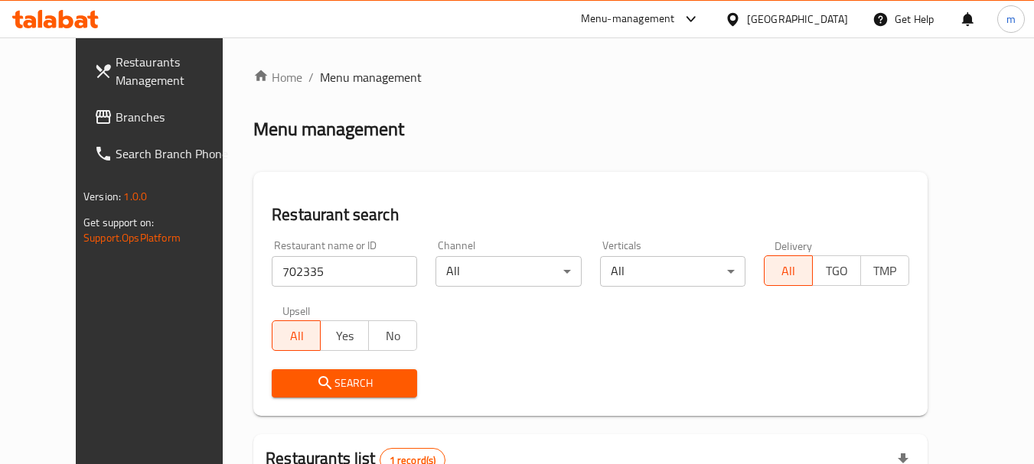
click at [800, 15] on div "[GEOGRAPHIC_DATA]" at bounding box center [797, 19] width 101 height 17
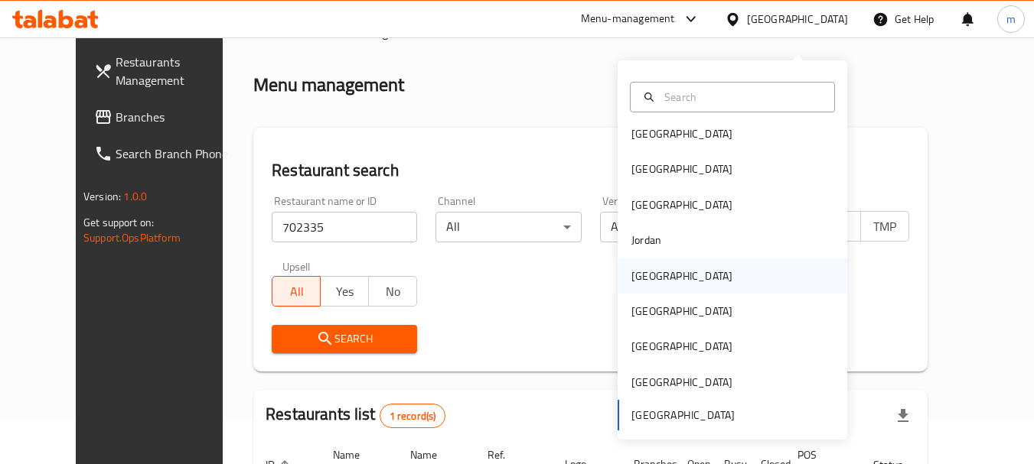
scroll to position [77, 0]
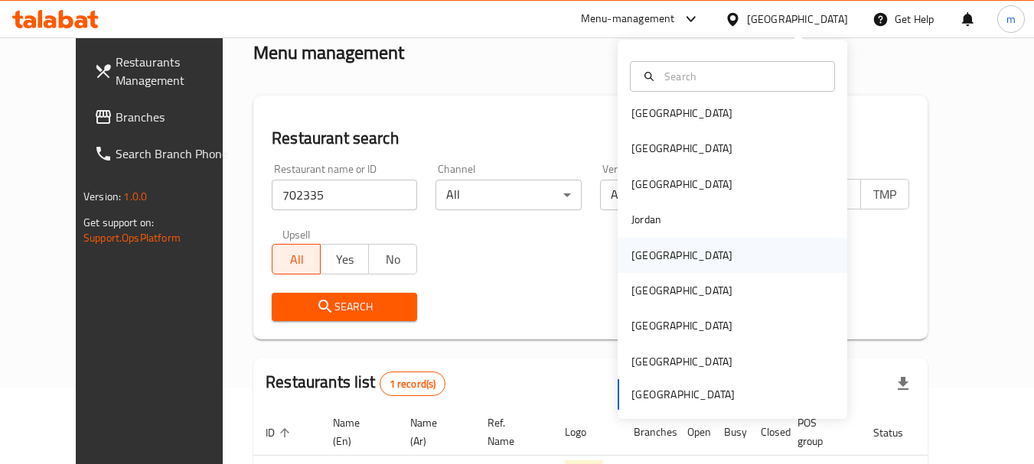
click at [705, 248] on div "[GEOGRAPHIC_DATA]" at bounding box center [732, 255] width 230 height 35
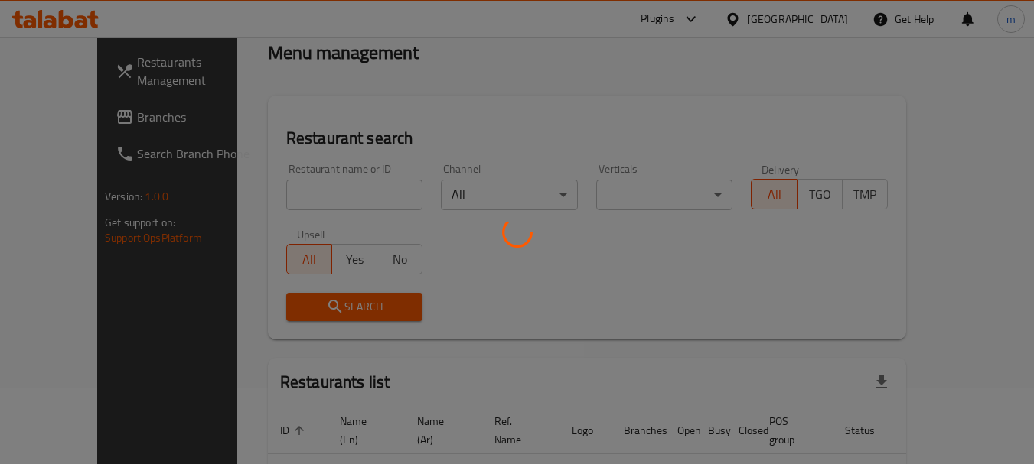
click at [86, 120] on div at bounding box center [517, 232] width 1034 height 464
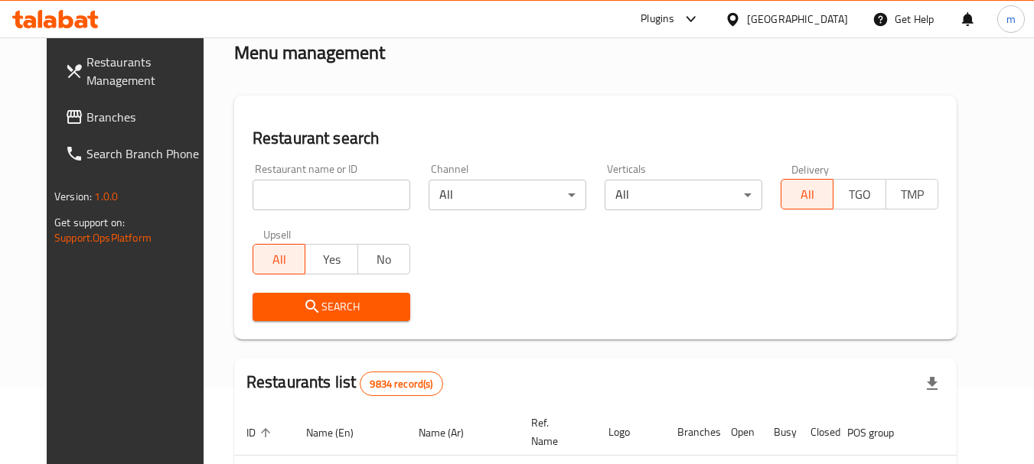
click at [86, 120] on span "Branches" at bounding box center [146, 117] width 121 height 18
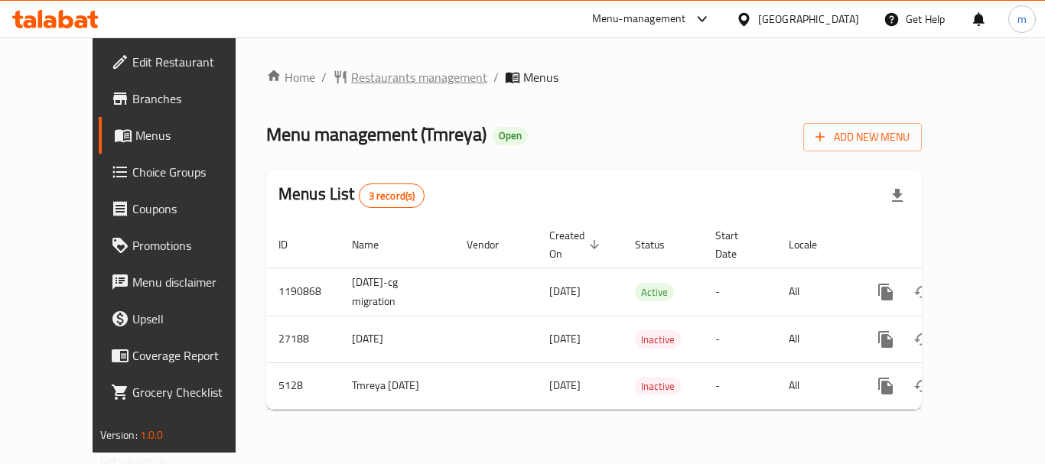
click at [351, 75] on span "Restaurants management" at bounding box center [419, 77] width 136 height 18
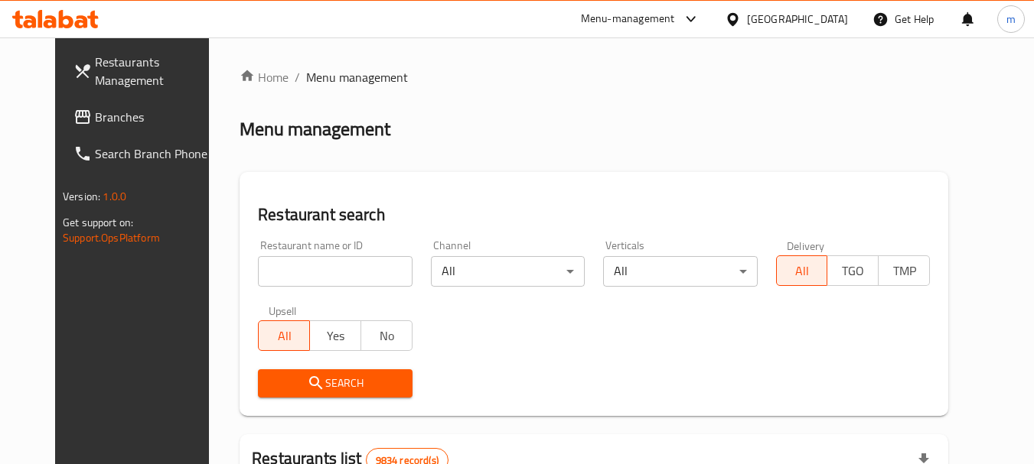
click at [260, 275] on input "search" at bounding box center [335, 271] width 154 height 31
paste input "3373"
type input "3373"
click at [307, 376] on icon "submit" at bounding box center [316, 383] width 18 height 18
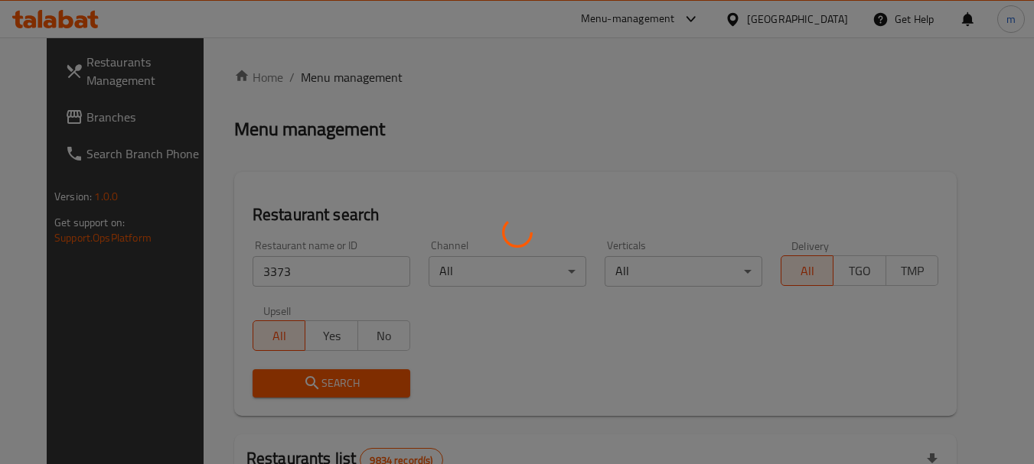
click at [321, 376] on div at bounding box center [517, 232] width 1034 height 464
click at [321, 380] on div at bounding box center [517, 232] width 1034 height 464
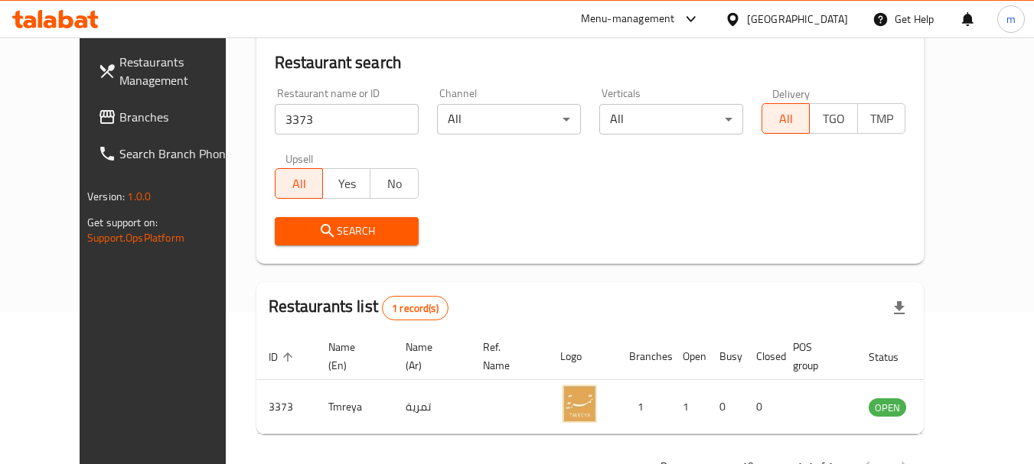
scroll to position [153, 0]
click at [675, 18] on div "Menu-management" at bounding box center [628, 19] width 94 height 18
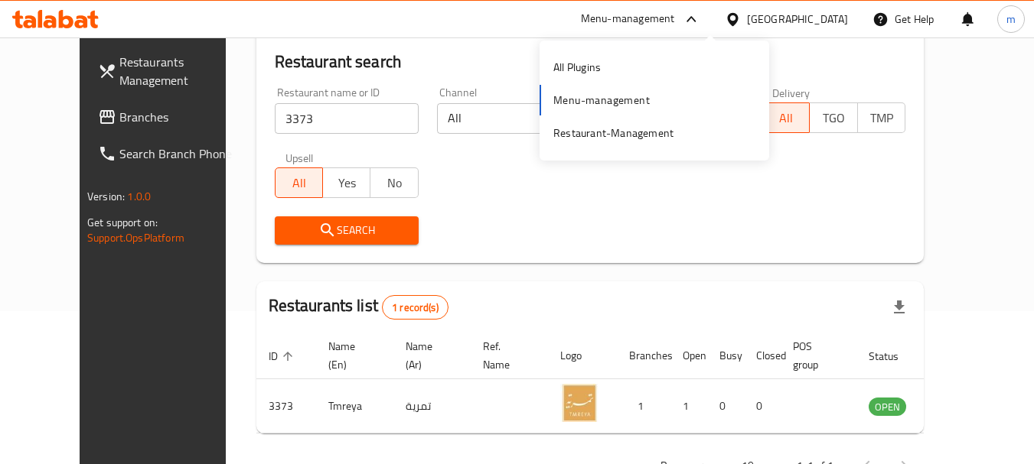
click at [820, 17] on div "[GEOGRAPHIC_DATA]" at bounding box center [797, 19] width 101 height 17
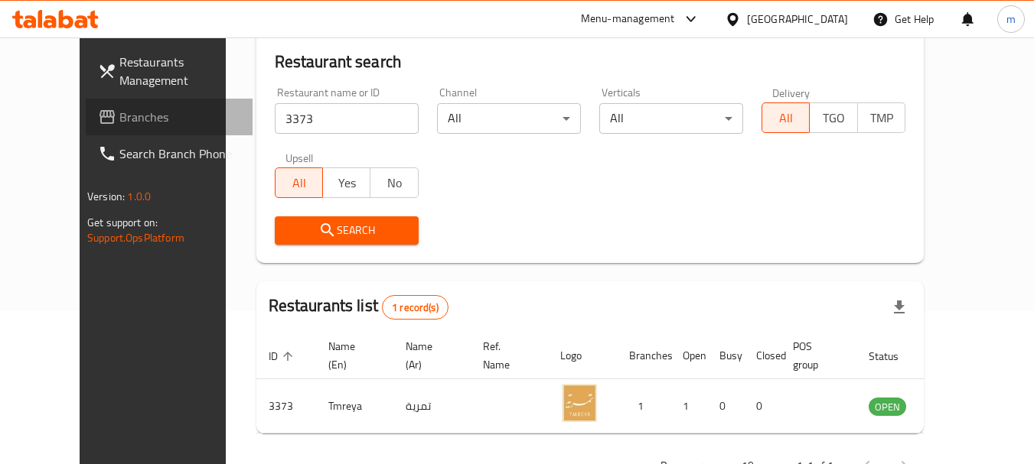
click at [157, 124] on span "Branches" at bounding box center [179, 117] width 121 height 18
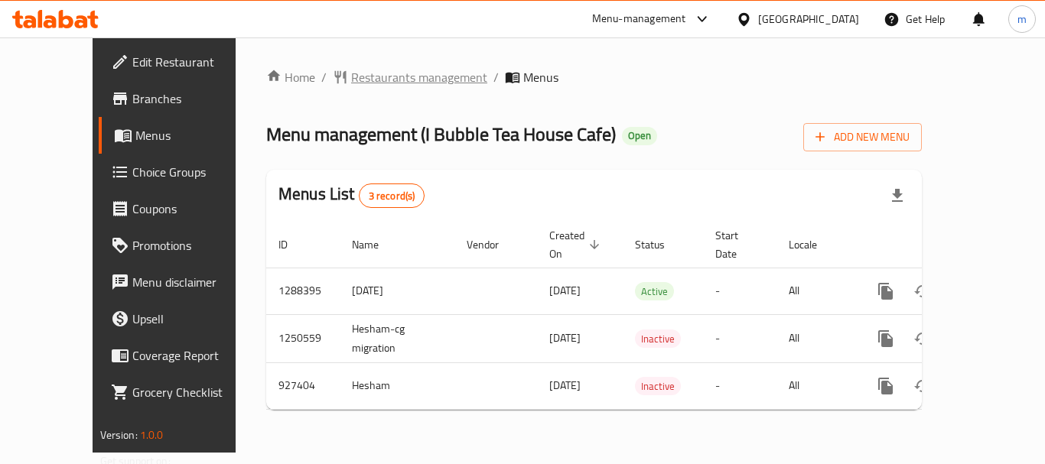
click at [351, 80] on span "Restaurants management" at bounding box center [419, 77] width 136 height 18
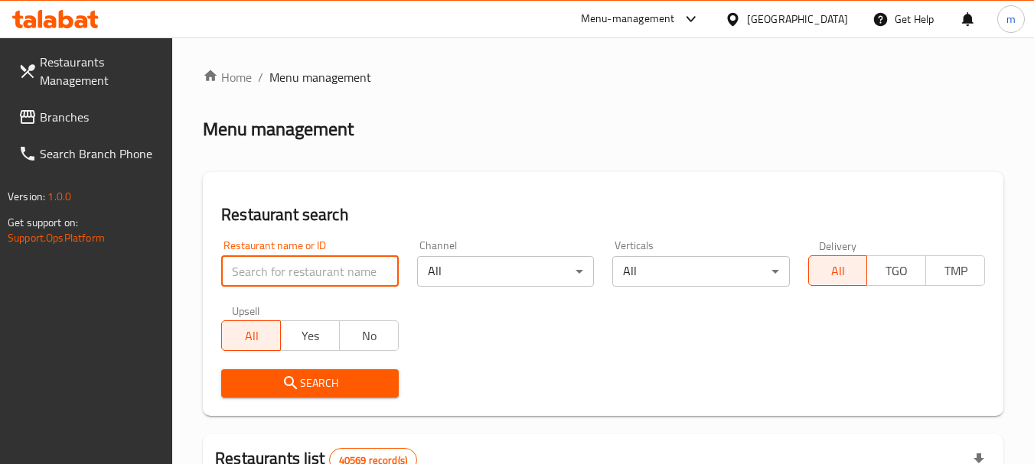
click at [271, 269] on input "search" at bounding box center [309, 271] width 177 height 31
paste input "658825"
type input "658825"
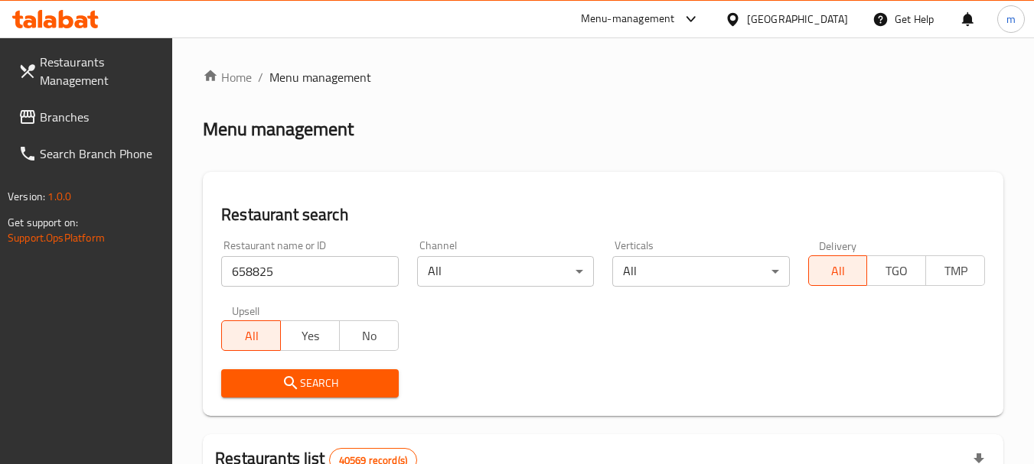
click at [287, 376] on icon "submit" at bounding box center [291, 383] width 18 height 18
click at [287, 376] on div at bounding box center [517, 232] width 1034 height 464
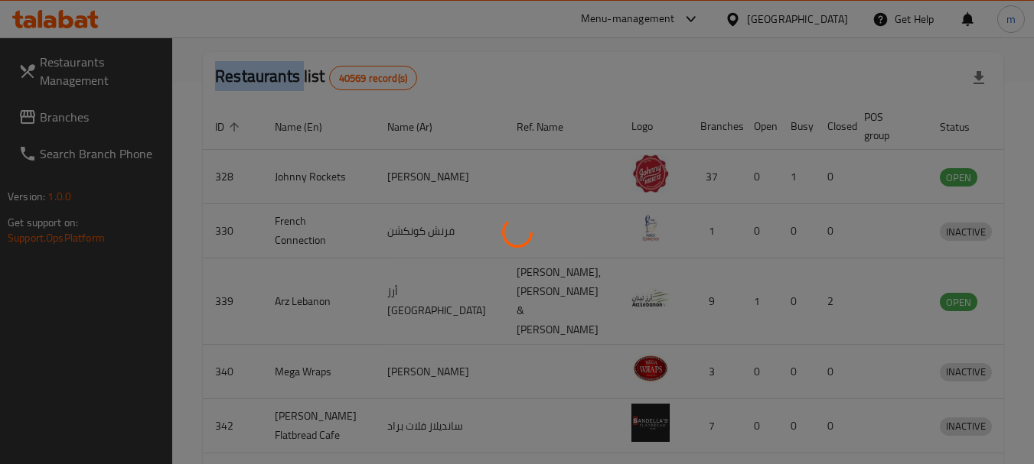
scroll to position [218, 0]
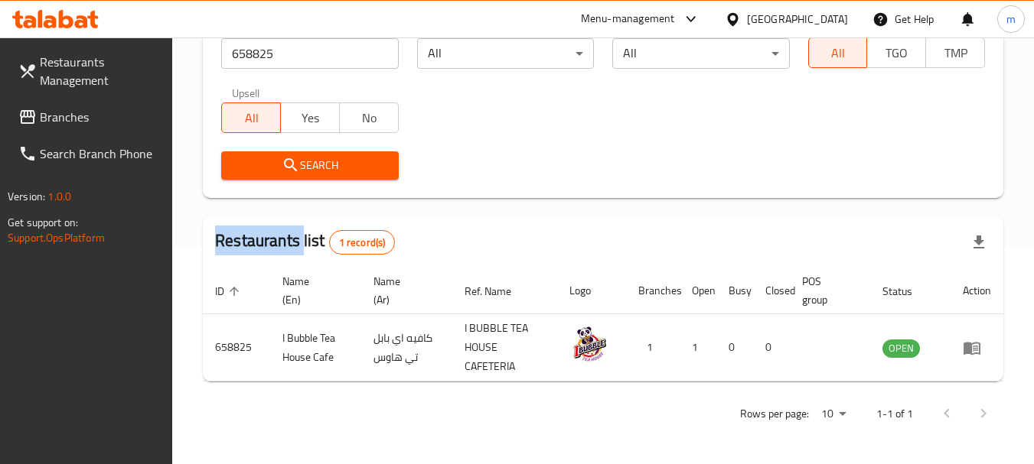
click at [127, 116] on span "Branches" at bounding box center [100, 117] width 121 height 18
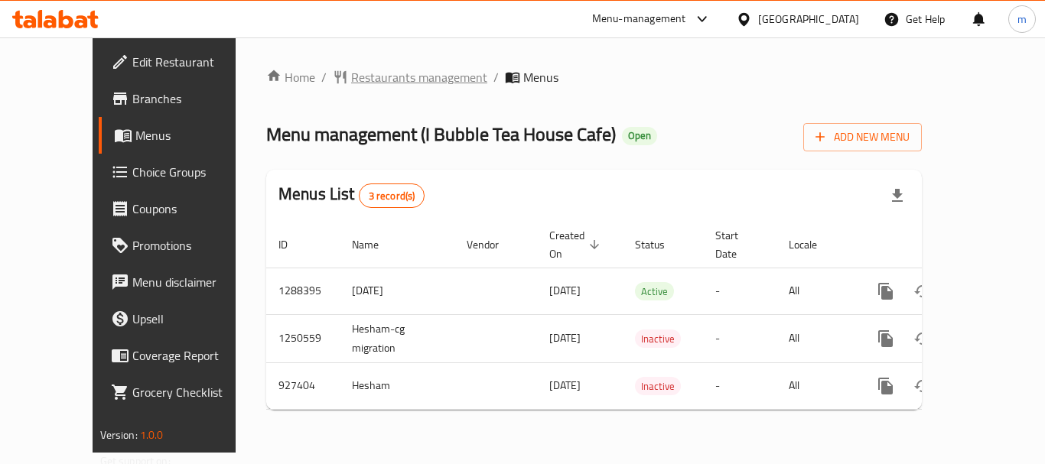
click at [351, 80] on span "Restaurants management" at bounding box center [419, 77] width 136 height 18
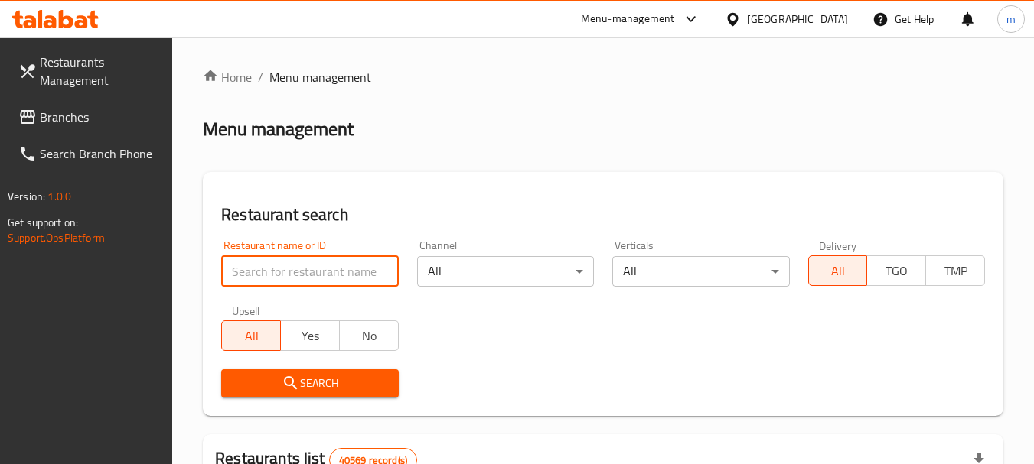
click at [270, 269] on input "search" at bounding box center [309, 271] width 177 height 31
paste input "658825"
type input "658825"
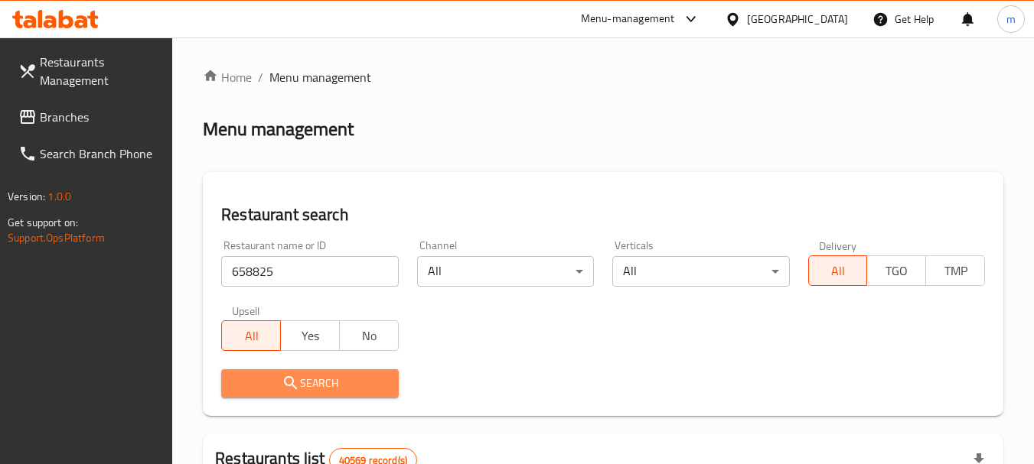
click at [262, 385] on span "Search" at bounding box center [309, 383] width 152 height 19
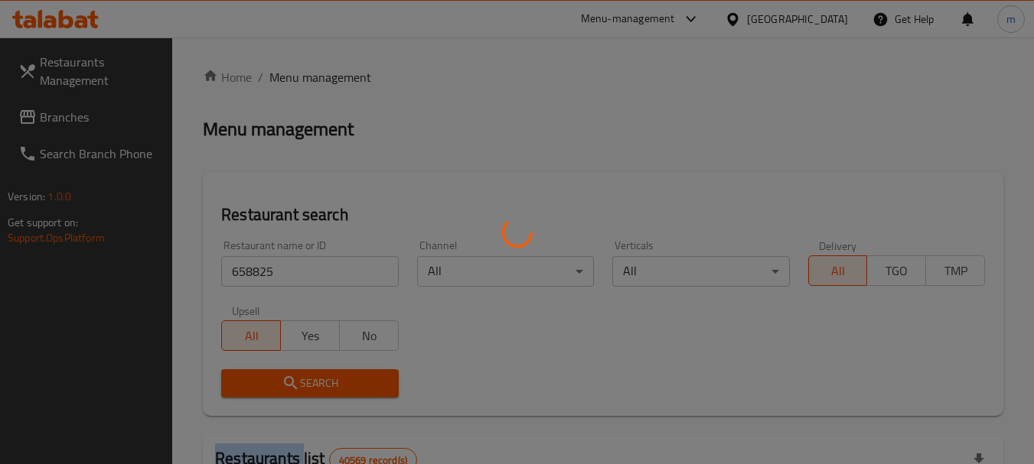
click at [262, 385] on div at bounding box center [517, 232] width 1034 height 464
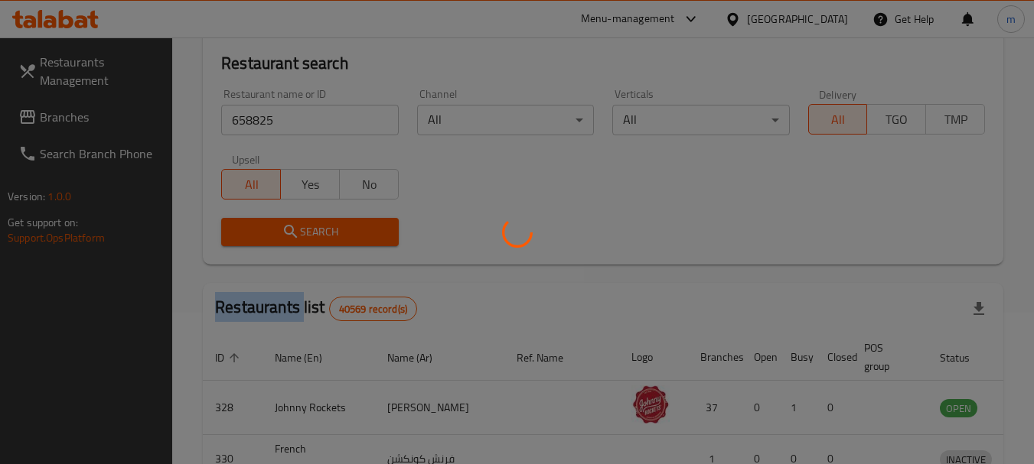
scroll to position [153, 0]
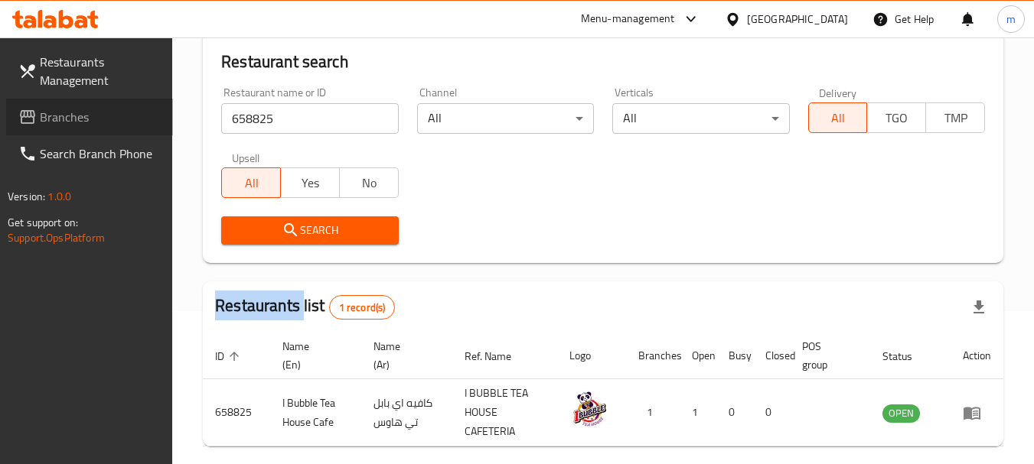
click at [70, 122] on span "Branches" at bounding box center [100, 117] width 121 height 18
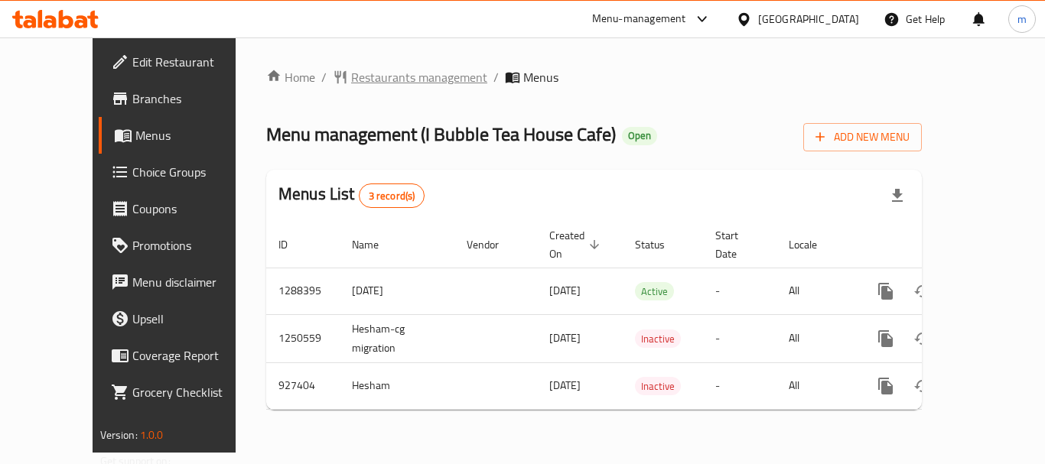
click at [351, 69] on span "Restaurants management" at bounding box center [419, 77] width 136 height 18
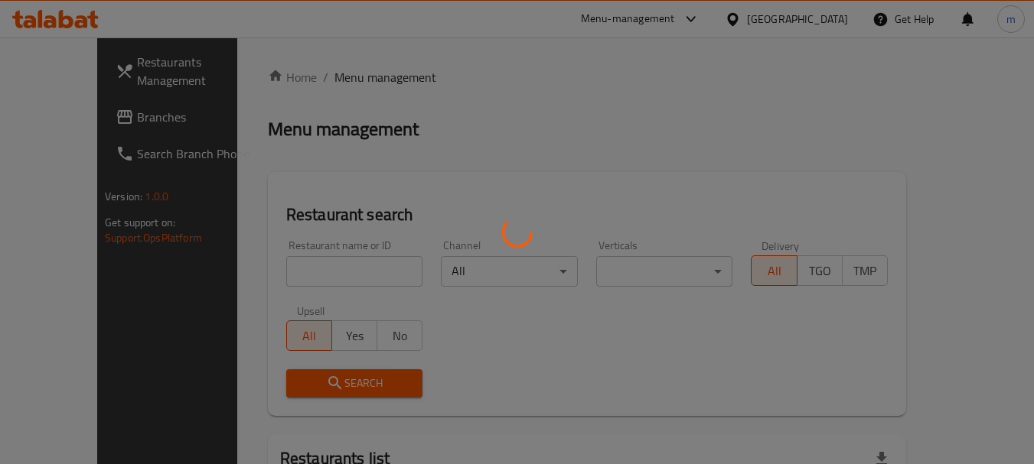
click at [337, 71] on div at bounding box center [517, 232] width 1034 height 464
click at [256, 271] on div at bounding box center [517, 232] width 1034 height 464
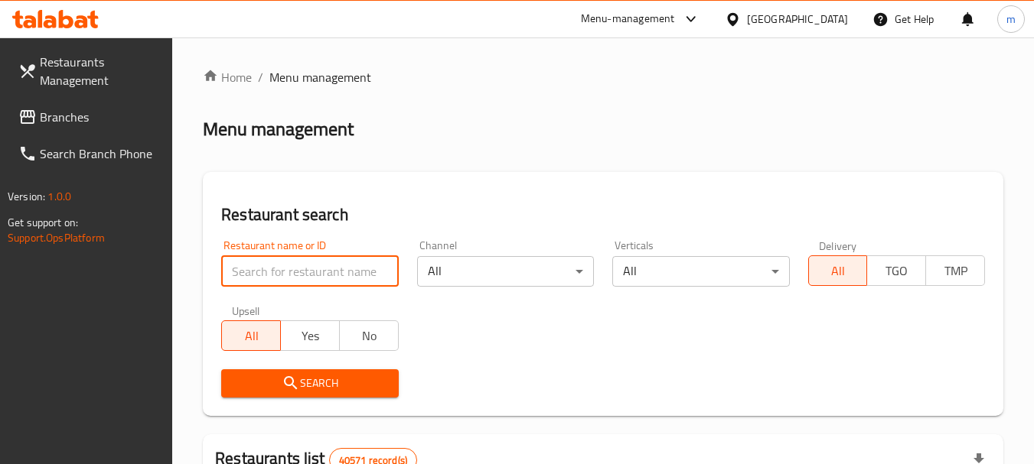
click at [310, 262] on input "search" at bounding box center [309, 271] width 177 height 31
paste input "658825"
type input "658825"
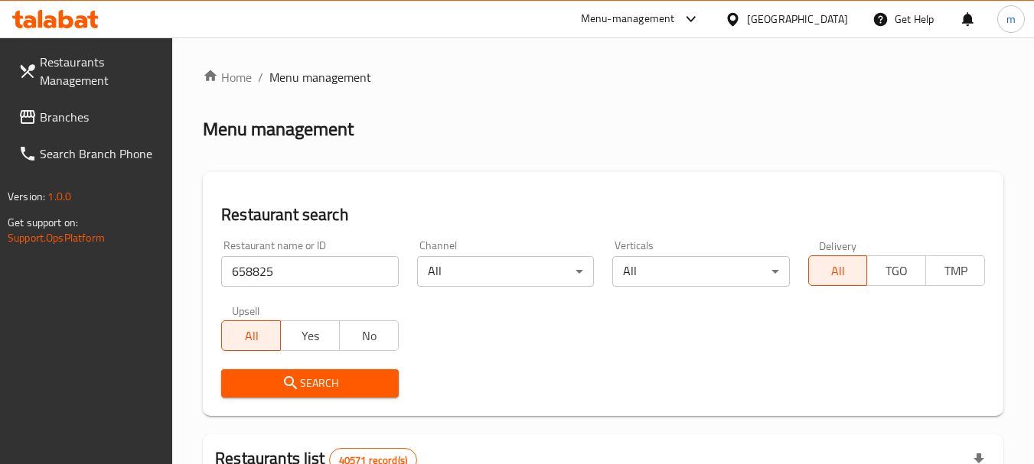
click at [333, 370] on button "Search" at bounding box center [309, 384] width 177 height 28
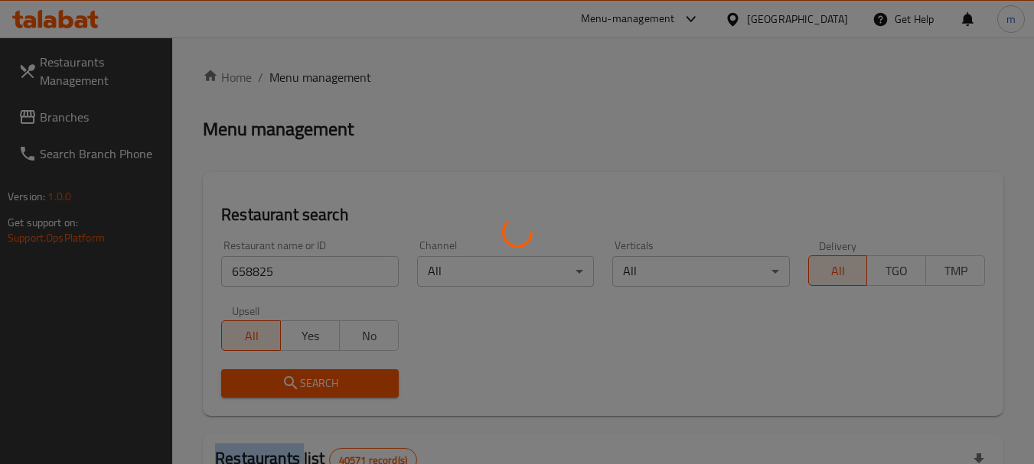
click at [333, 371] on div at bounding box center [517, 232] width 1034 height 464
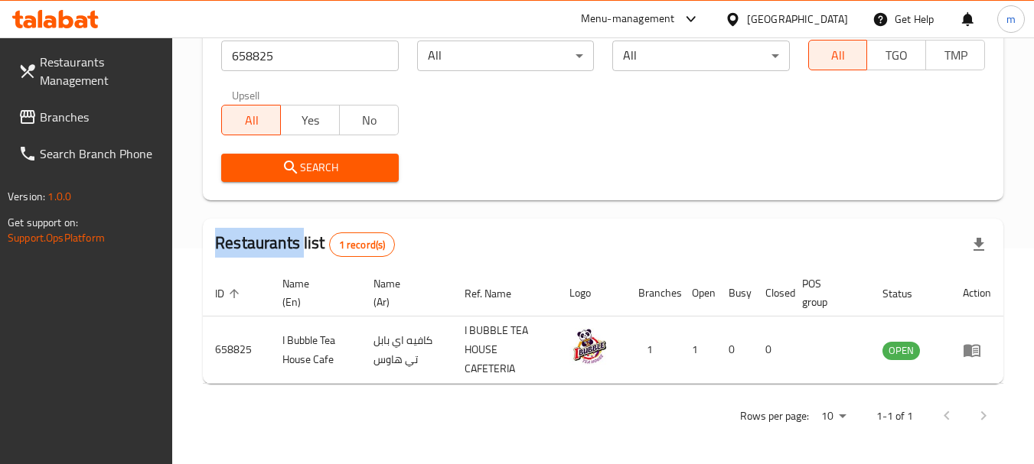
scroll to position [218, 0]
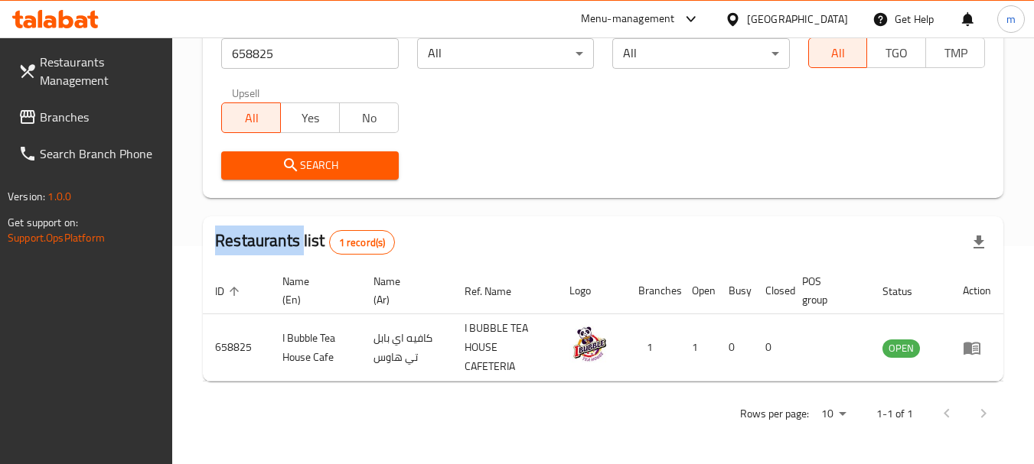
click at [123, 112] on span "Branches" at bounding box center [100, 117] width 121 height 18
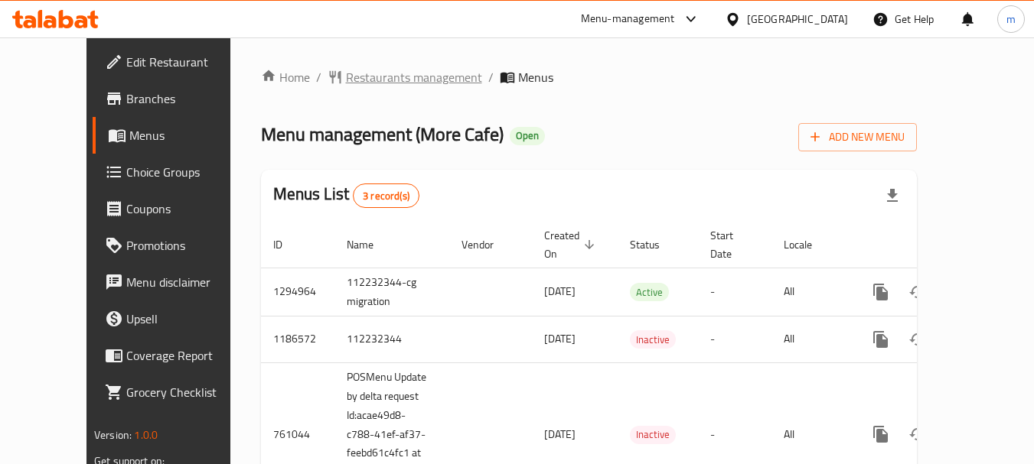
click at [364, 68] on span "Restaurants management" at bounding box center [414, 77] width 136 height 18
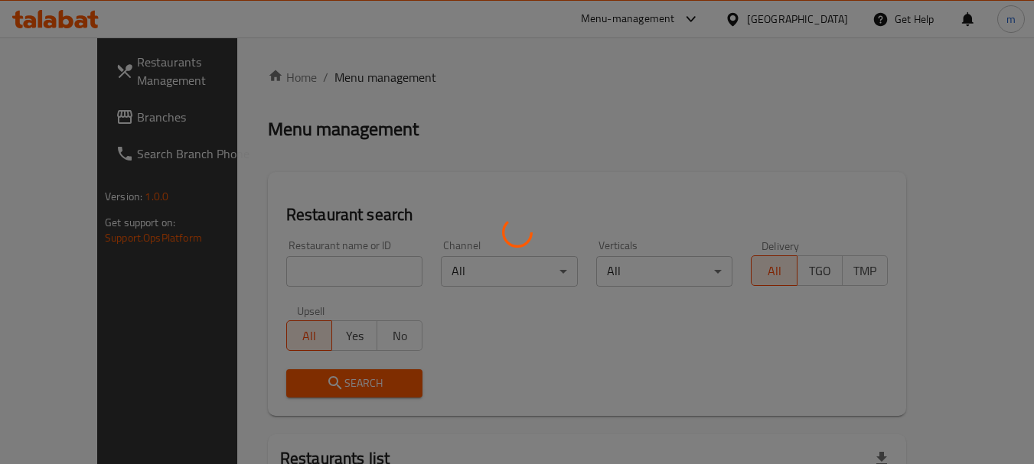
click at [295, 277] on div at bounding box center [517, 232] width 1034 height 464
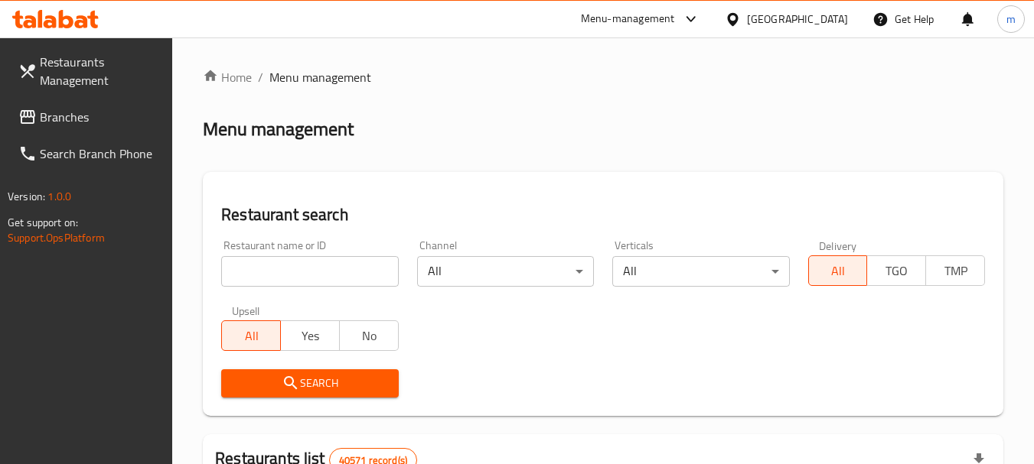
click at [295, 277] on input "search" at bounding box center [309, 271] width 177 height 31
paste input "649067"
type input "649067"
click at [300, 389] on span "Search" at bounding box center [309, 383] width 152 height 19
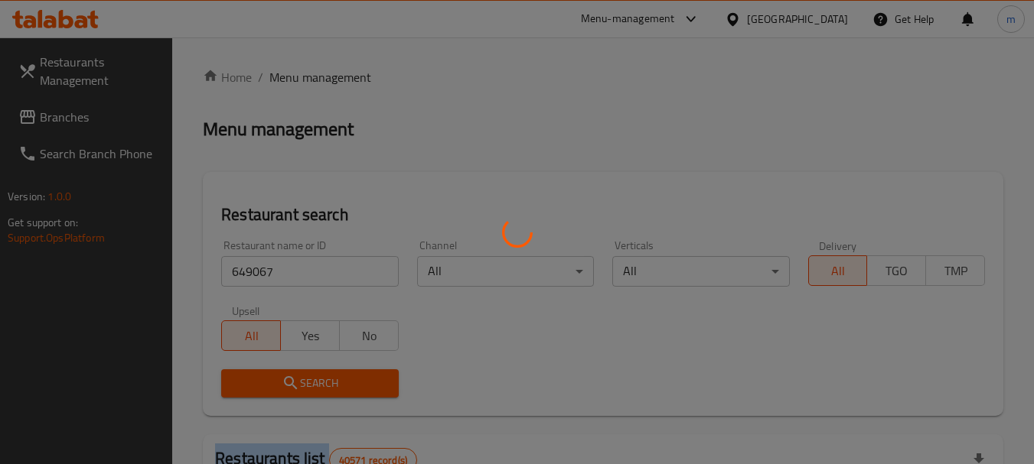
click at [300, 389] on div at bounding box center [517, 232] width 1034 height 464
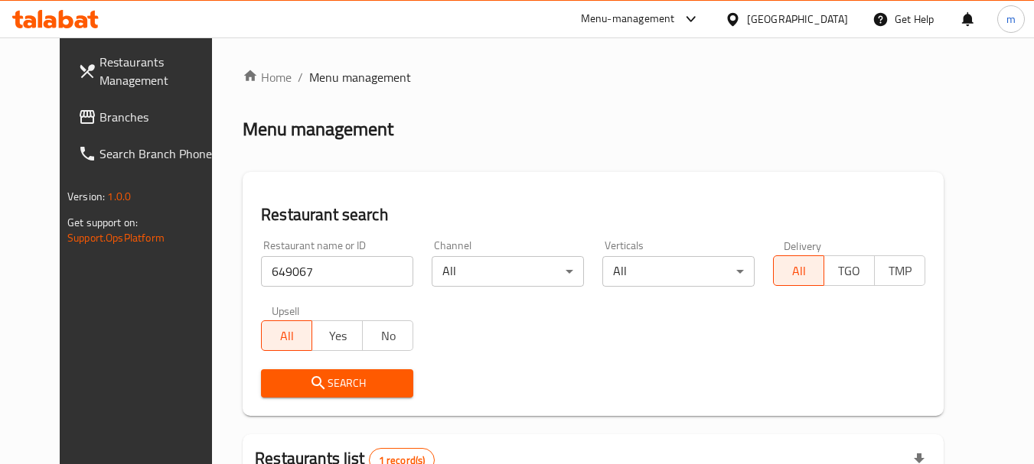
click at [802, 18] on div "United Arab Emirates" at bounding box center [797, 19] width 101 height 17
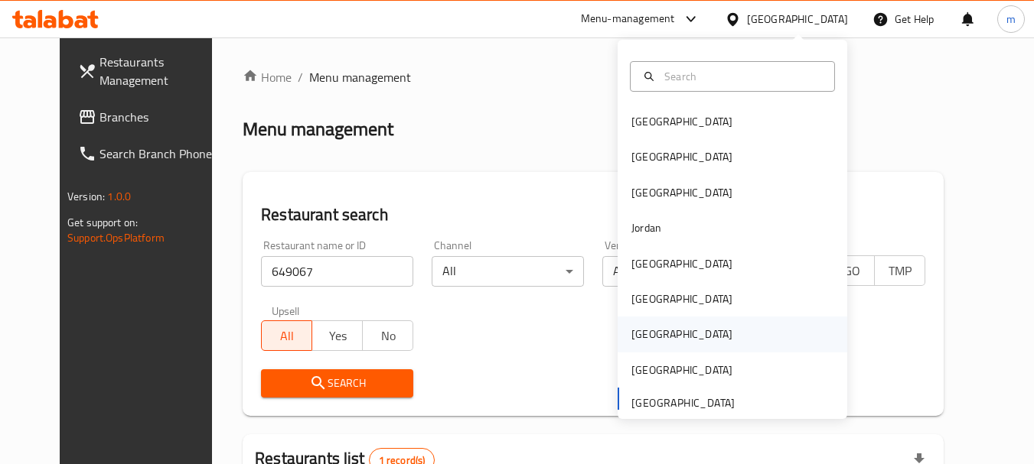
click at [726, 327] on div "[GEOGRAPHIC_DATA]" at bounding box center [732, 334] width 230 height 35
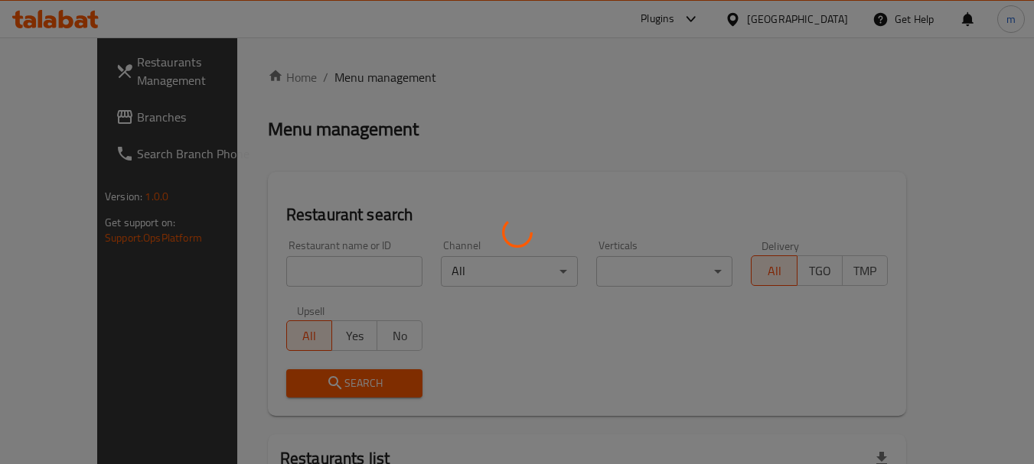
click at [103, 108] on div at bounding box center [517, 232] width 1034 height 464
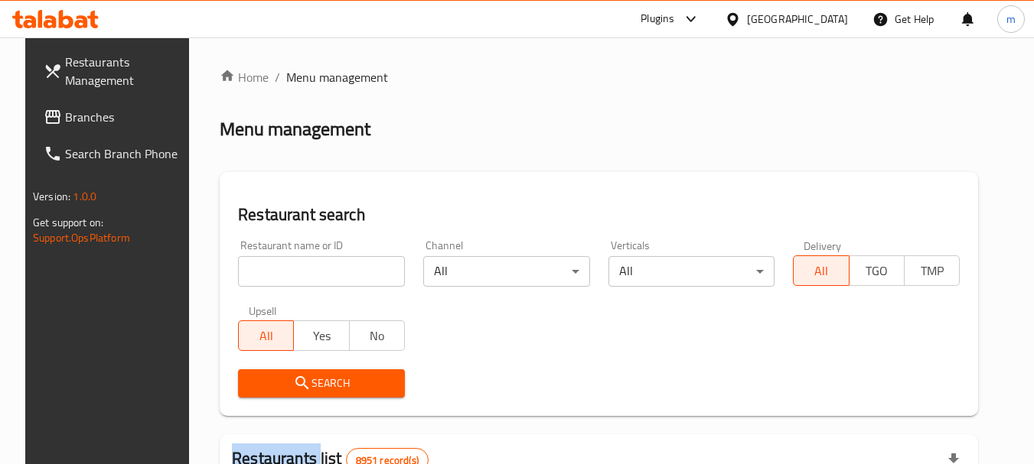
click at [103, 108] on div at bounding box center [517, 232] width 1034 height 464
click at [103, 108] on span "Branches" at bounding box center [125, 117] width 121 height 18
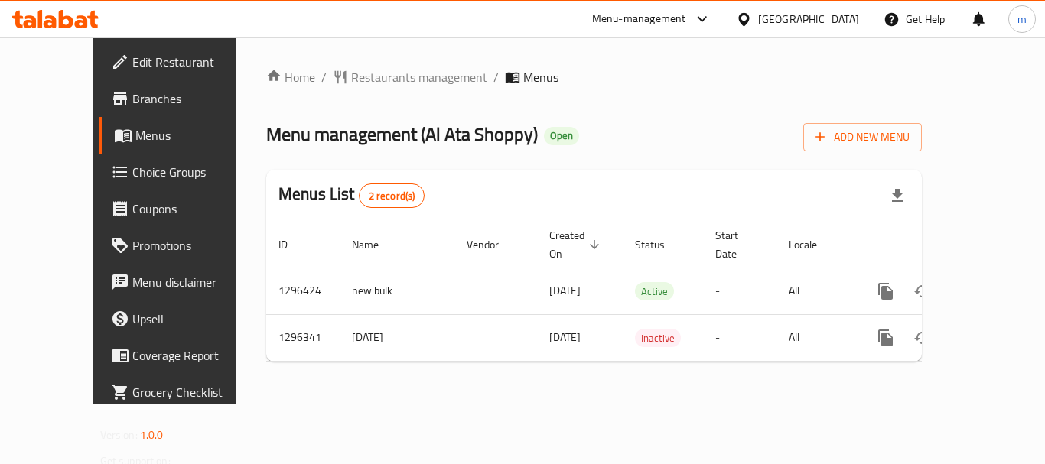
click at [357, 74] on span "Restaurants management" at bounding box center [419, 77] width 136 height 18
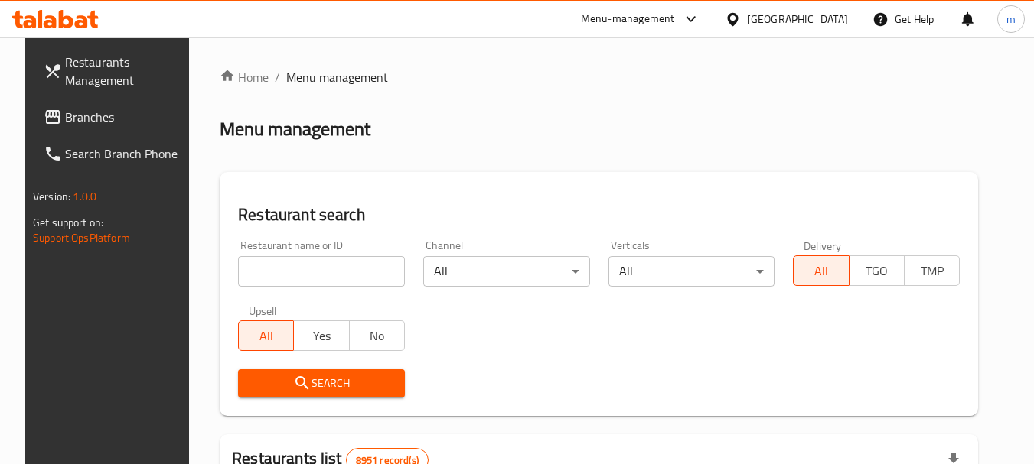
click at [262, 272] on input "search" at bounding box center [321, 271] width 167 height 31
paste input "699902"
type input "699902"
click at [293, 381] on icon "submit" at bounding box center [302, 383] width 18 height 18
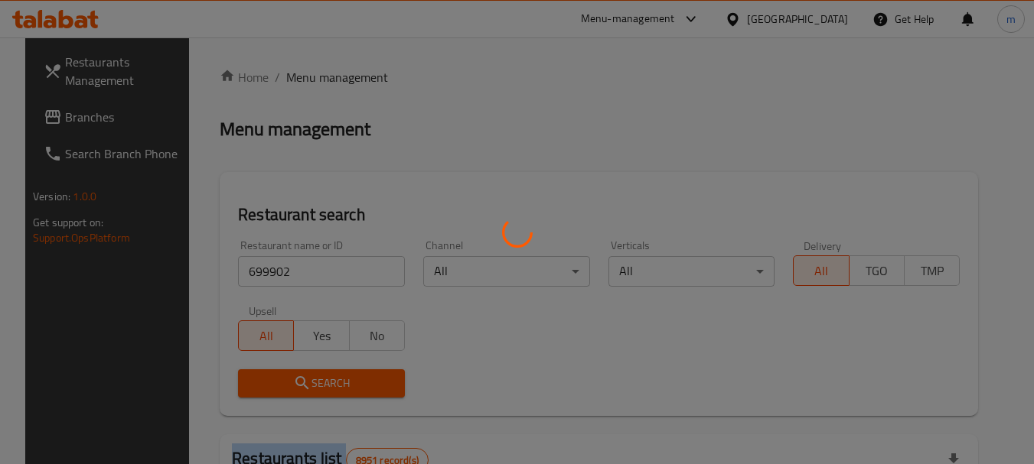
click at [288, 381] on div at bounding box center [517, 232] width 1034 height 464
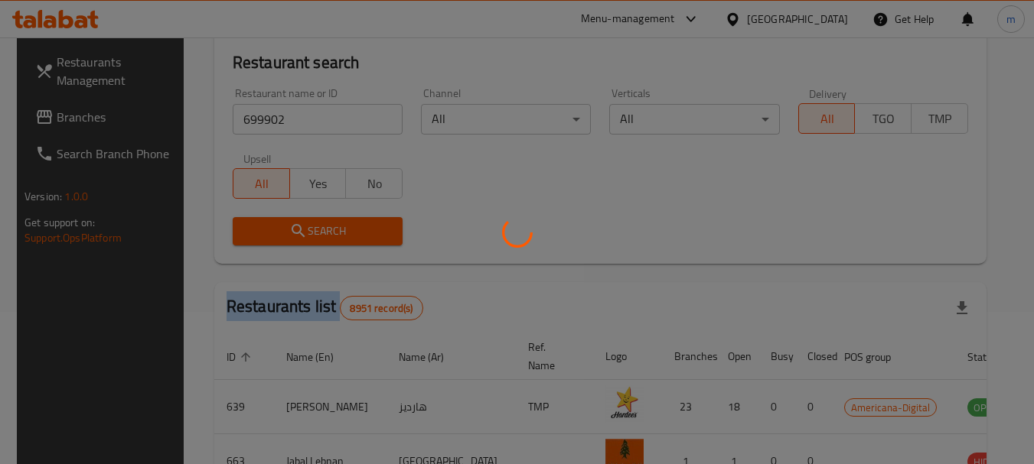
scroll to position [153, 0]
